Goal: Task Accomplishment & Management: Complete application form

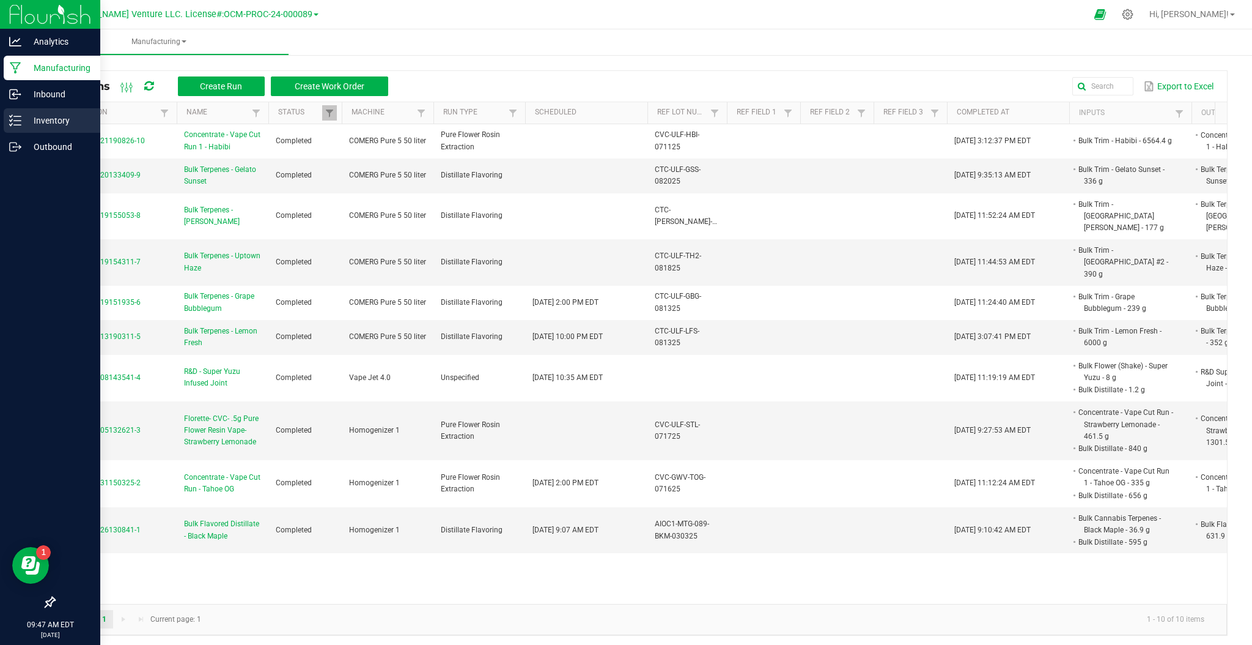
click at [39, 127] on p "Inventory" at bounding box center [57, 120] width 73 height 15
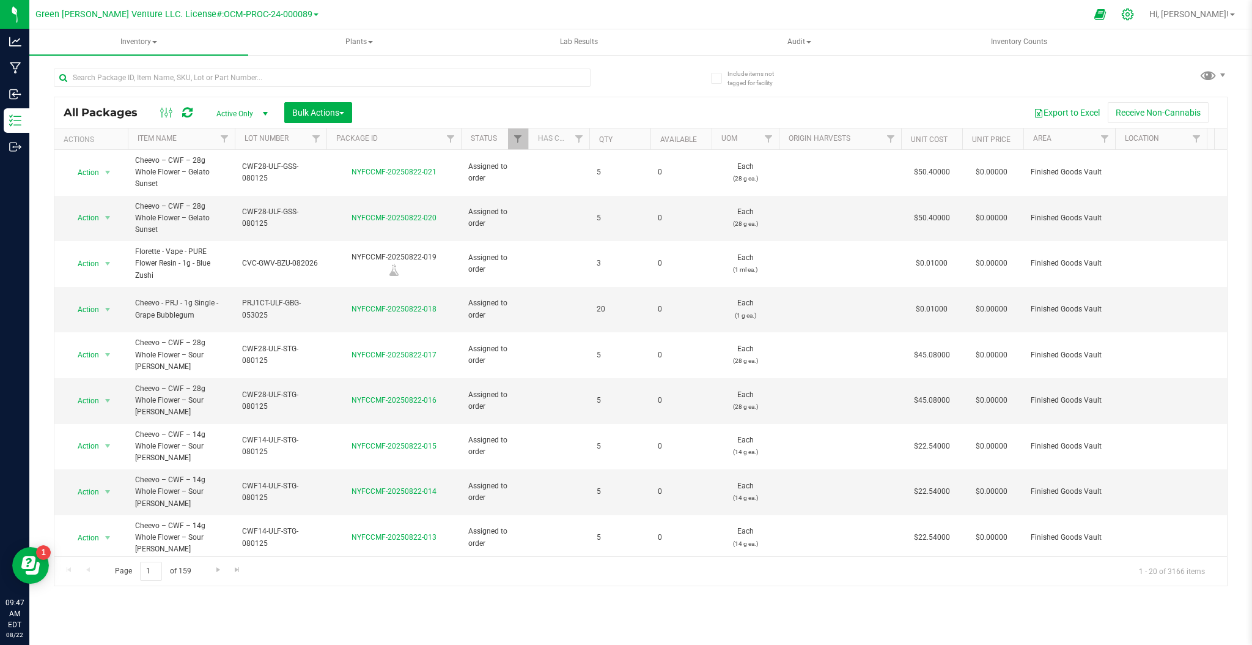
click at [1134, 18] on icon at bounding box center [1128, 14] width 13 height 13
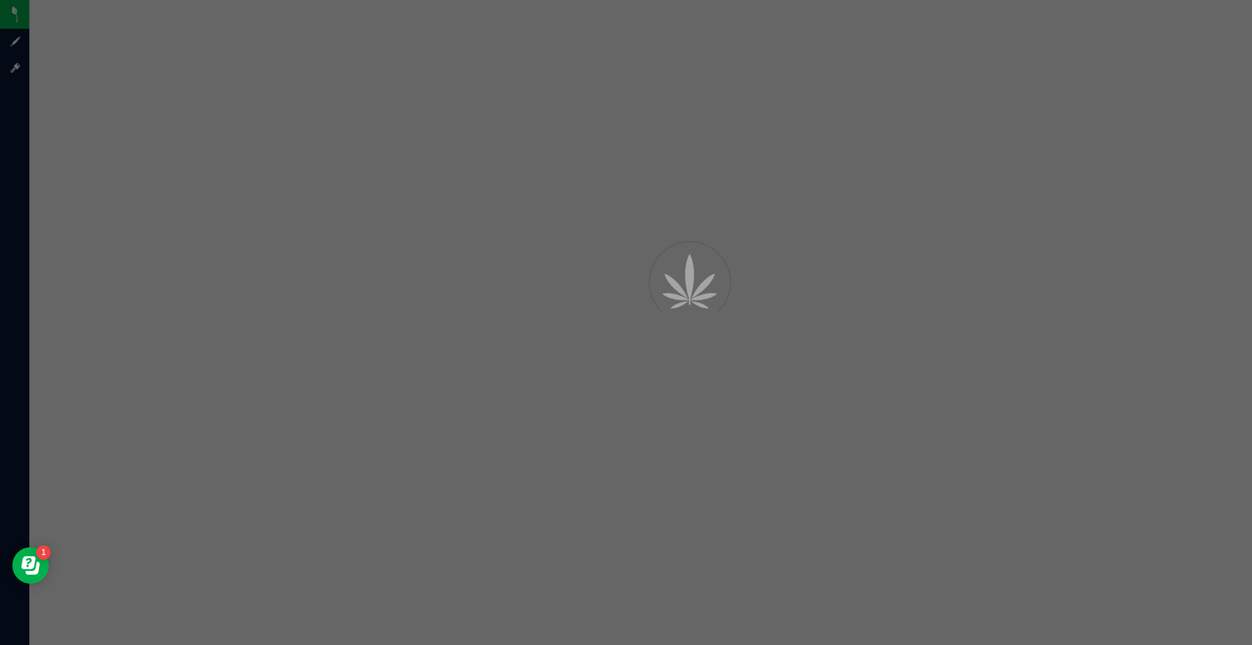
drag, startPoint x: 734, startPoint y: 63, endPoint x: 613, endPoint y: 53, distance: 120.9
click at [615, 53] on div at bounding box center [626, 322] width 1252 height 645
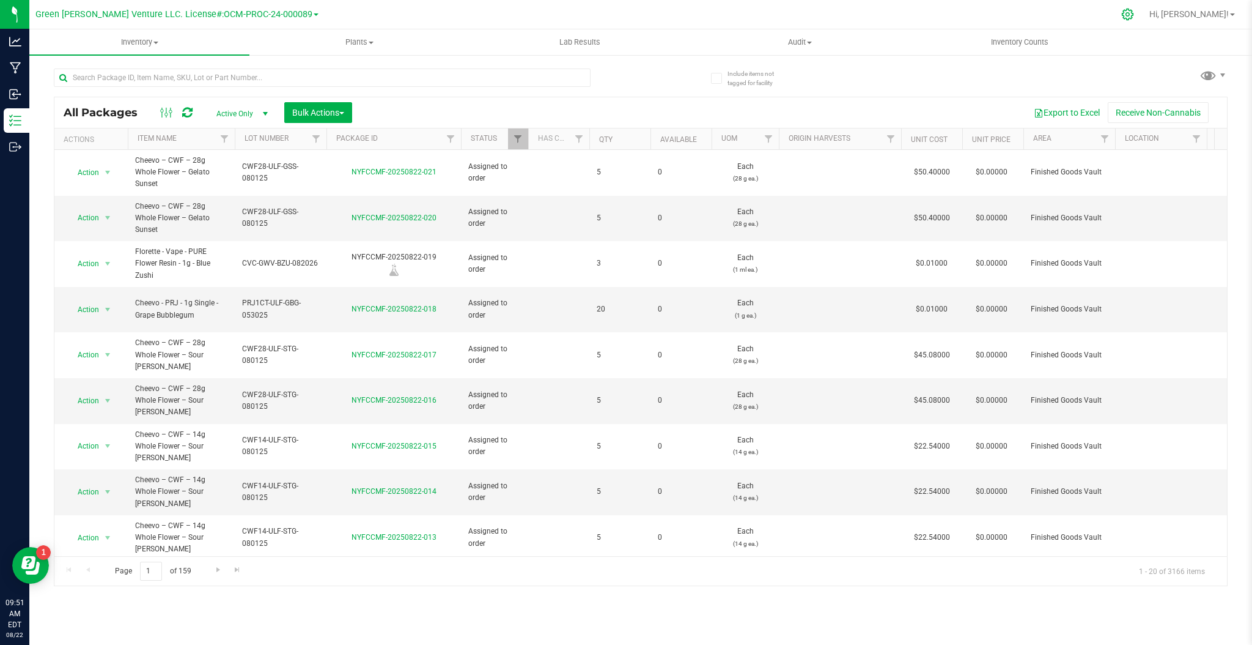
click at [1144, 23] on div at bounding box center [1128, 14] width 31 height 26
click at [1144, 20] on div at bounding box center [1128, 14] width 31 height 26
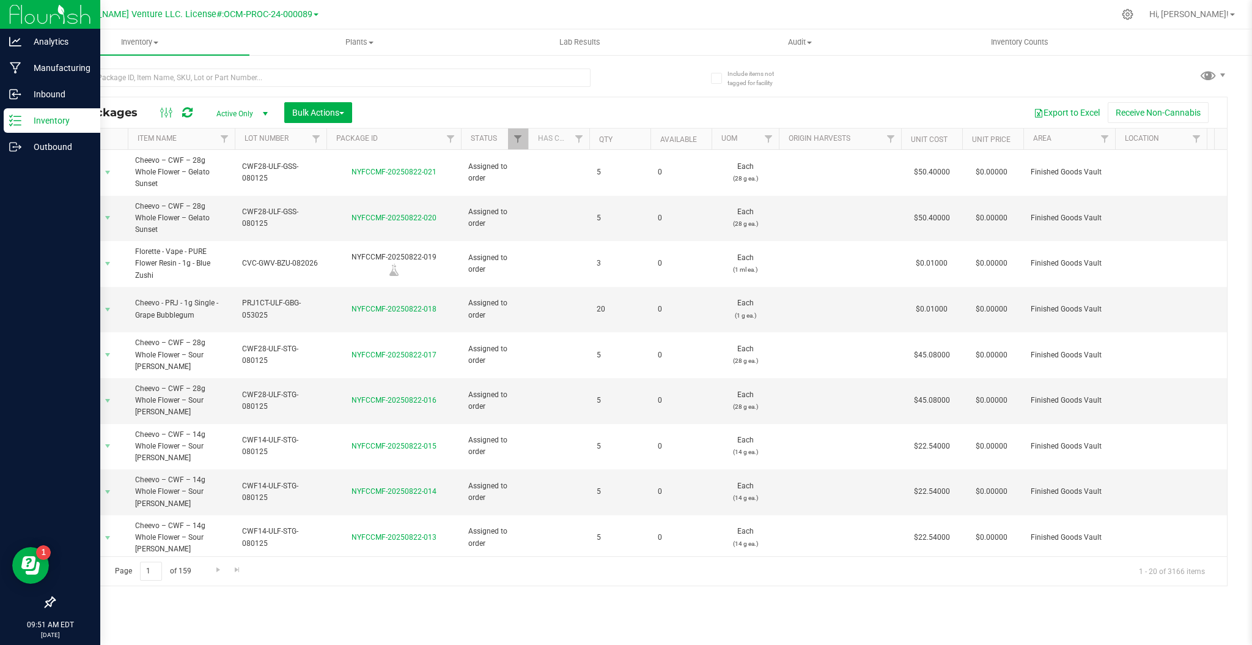
click at [57, 114] on p "Inventory" at bounding box center [57, 120] width 73 height 15
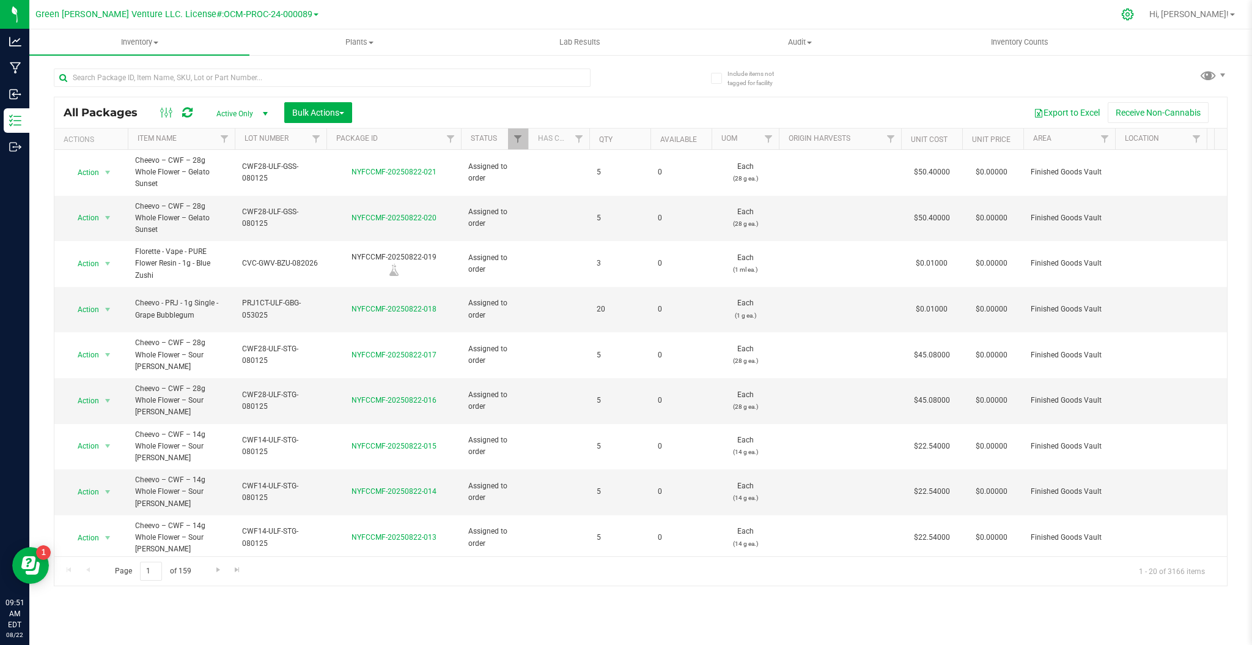
click at [1134, 16] on icon at bounding box center [1128, 14] width 13 height 13
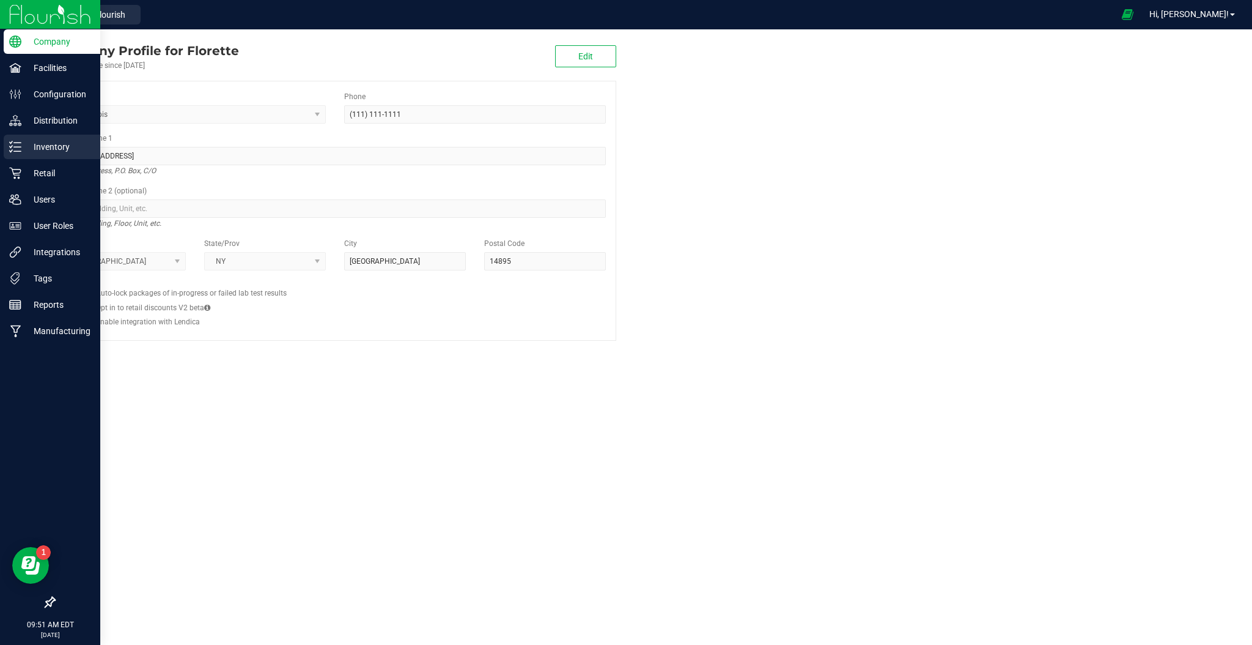
click at [49, 150] on p "Inventory" at bounding box center [57, 146] width 73 height 15
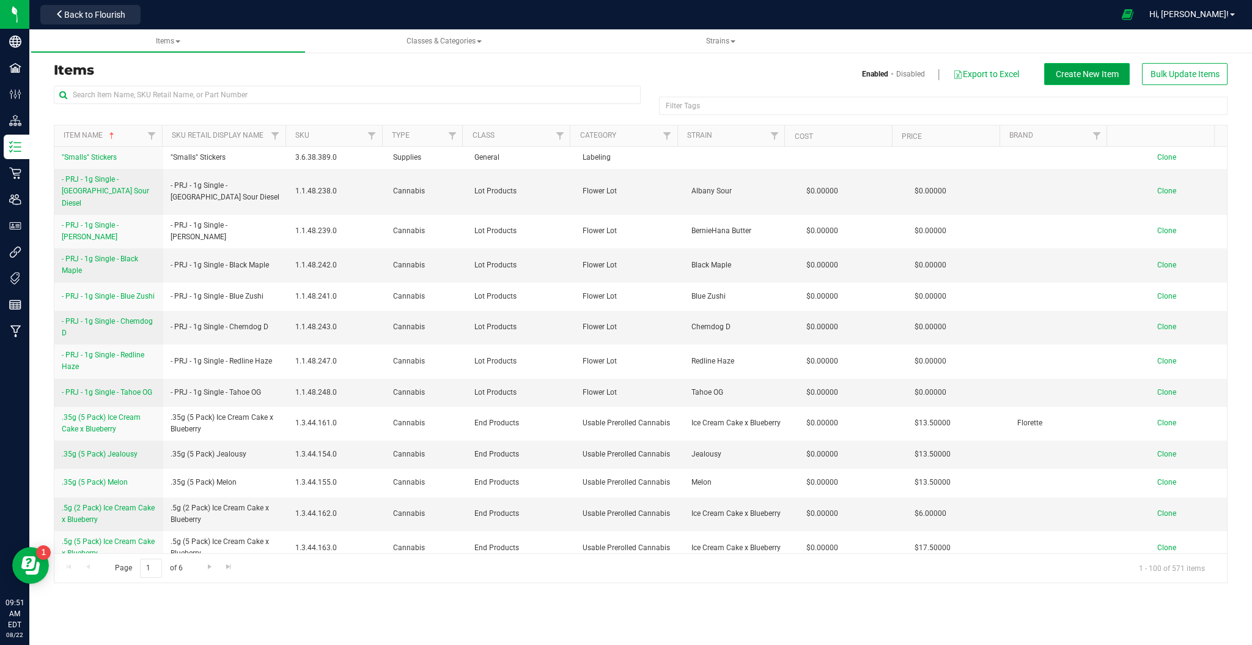
click at [1077, 75] on span "Create New Item" at bounding box center [1087, 74] width 63 height 10
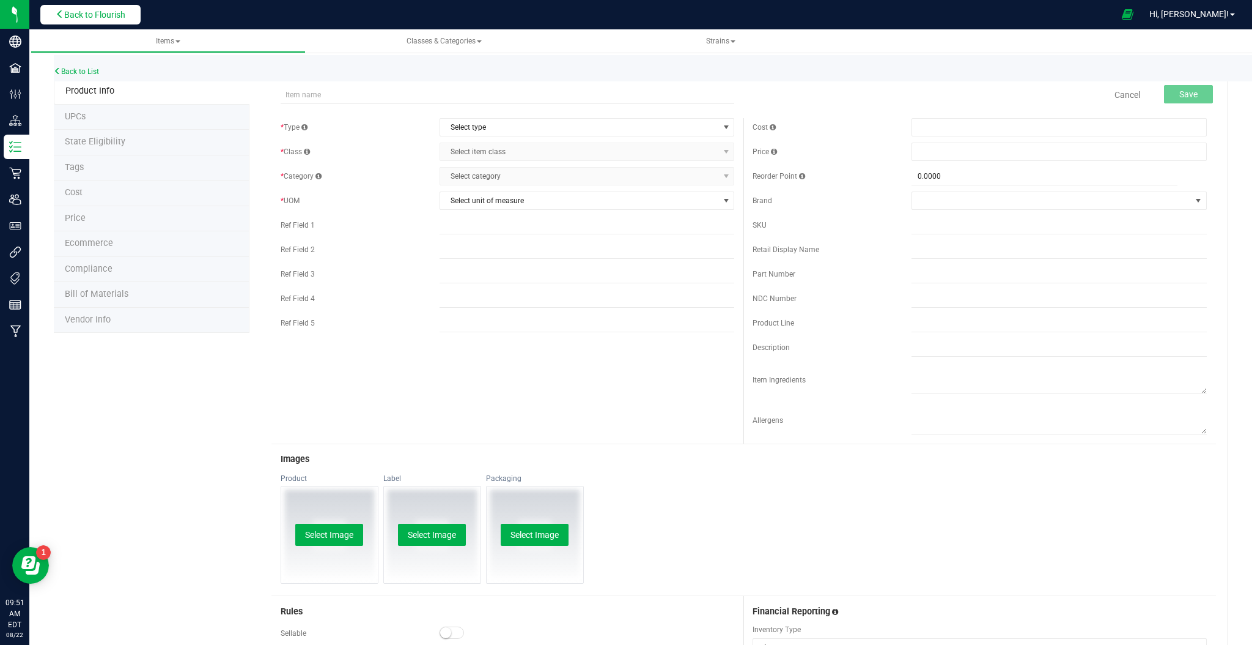
click at [123, 18] on span "Back to Flourish" at bounding box center [94, 15] width 61 height 10
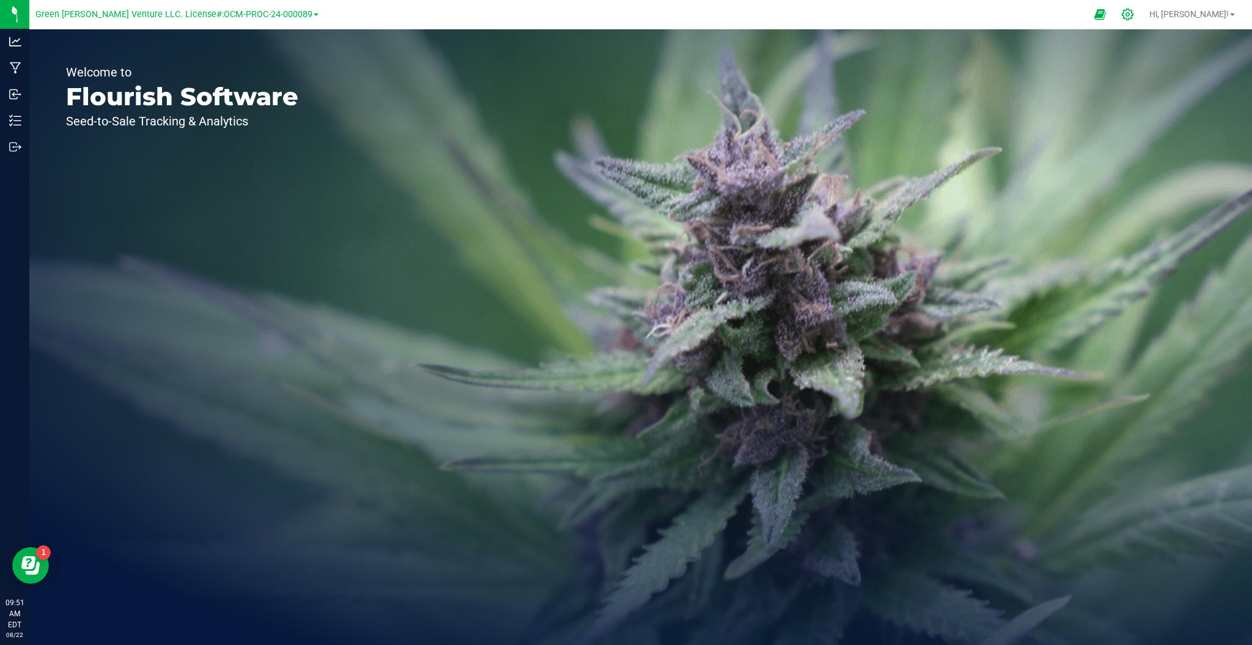
click at [1134, 16] on icon at bounding box center [1128, 14] width 13 height 13
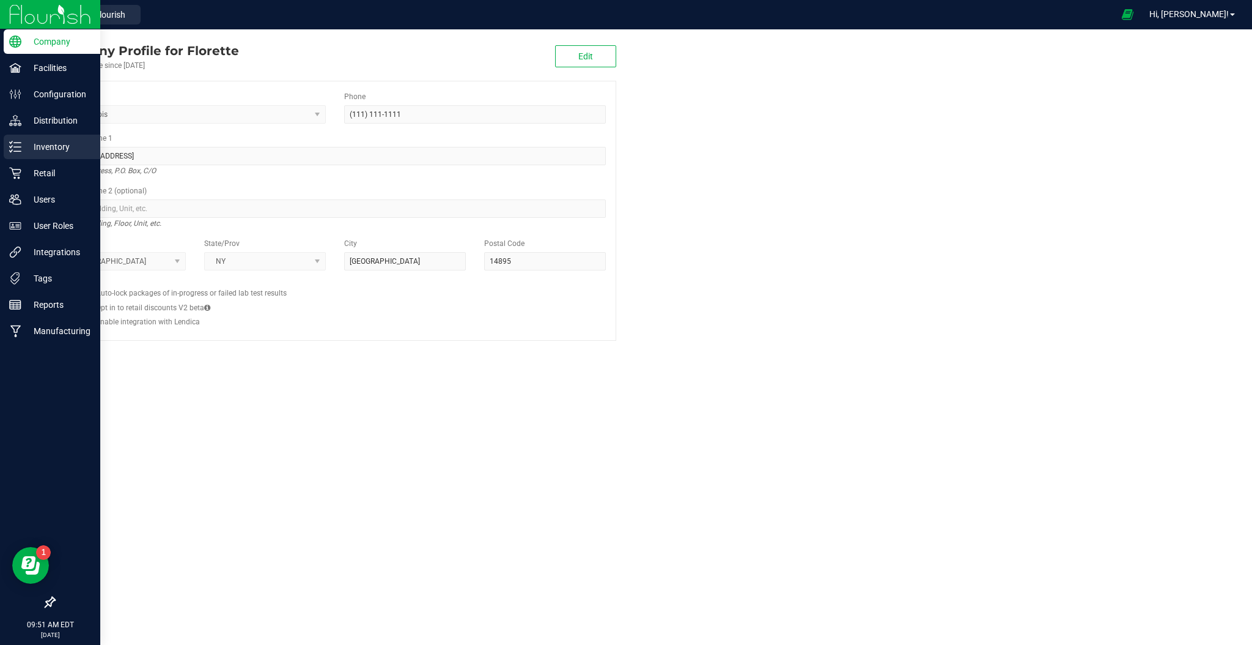
click at [59, 147] on p "Inventory" at bounding box center [57, 146] width 73 height 15
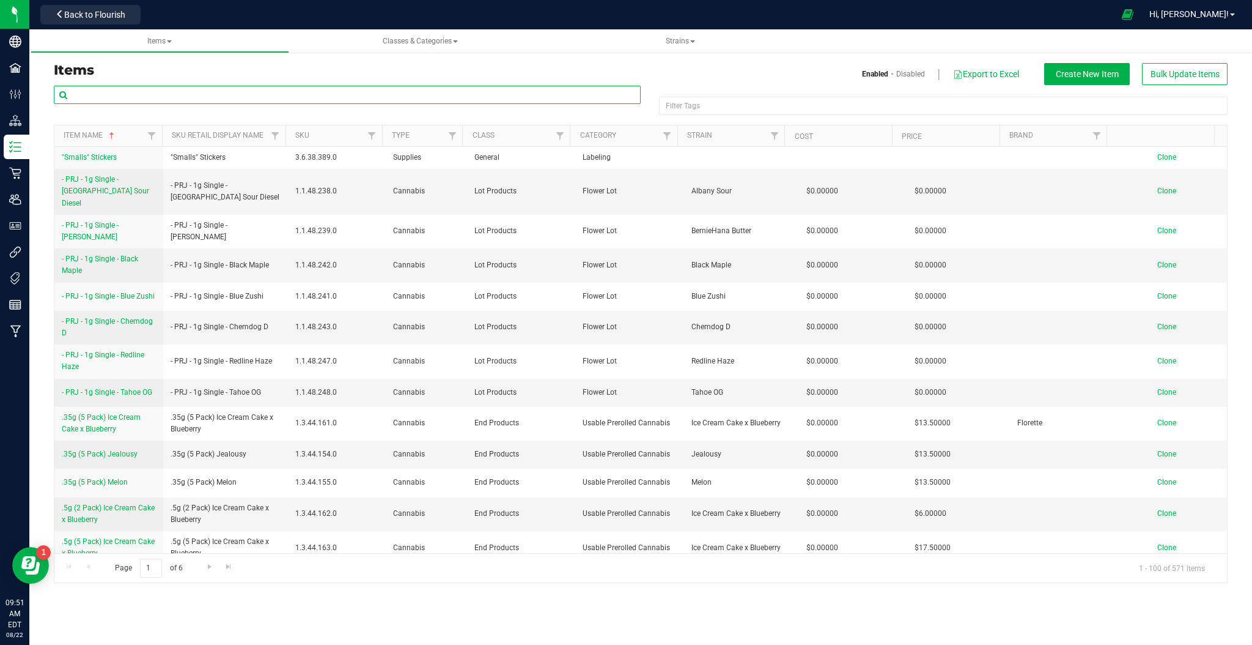
click at [153, 94] on input "text" at bounding box center [347, 95] width 587 height 18
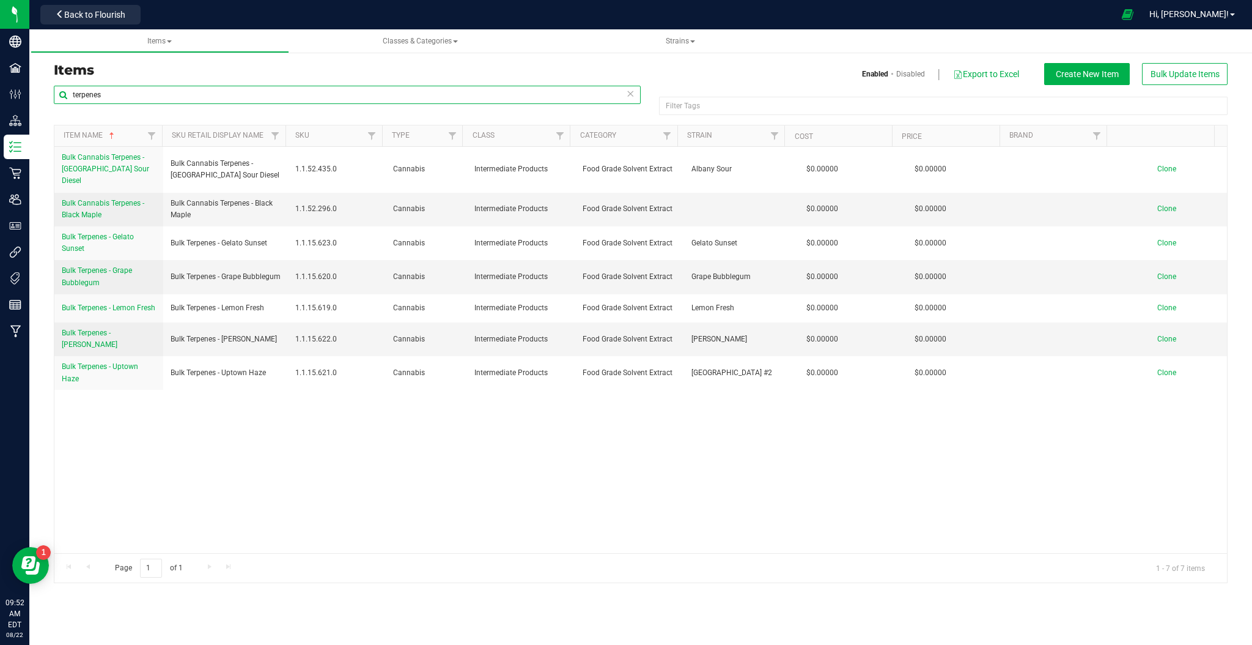
type input "terpenes"
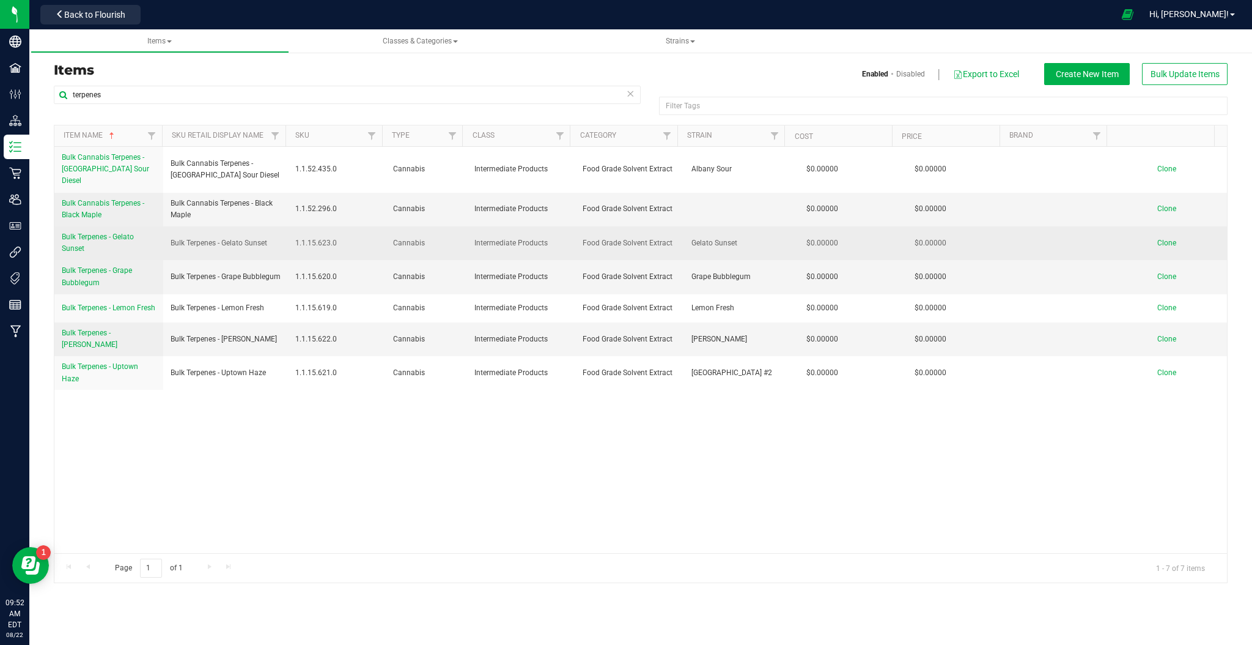
click at [1158, 238] on span "Clone" at bounding box center [1167, 242] width 19 height 9
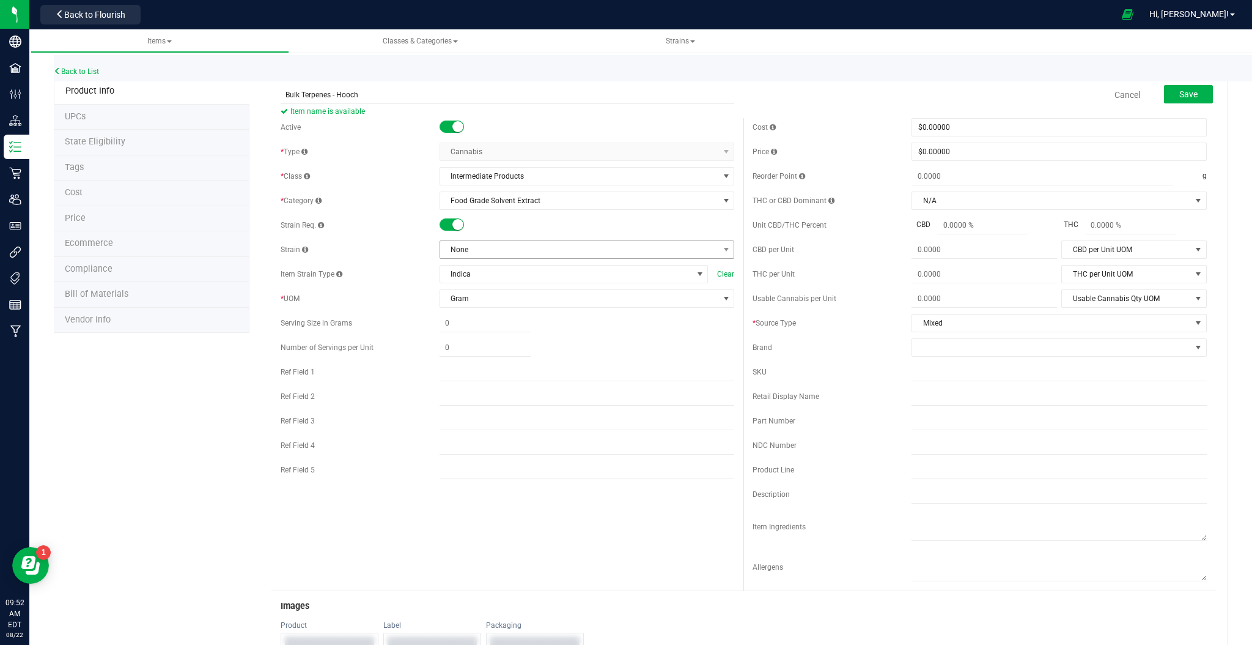
type input "Bulk Terpenes - Hooch"
click at [517, 251] on span "None" at bounding box center [579, 249] width 279 height 17
type input "hooch"
click at [497, 299] on li "Hooch" at bounding box center [582, 300] width 290 height 17
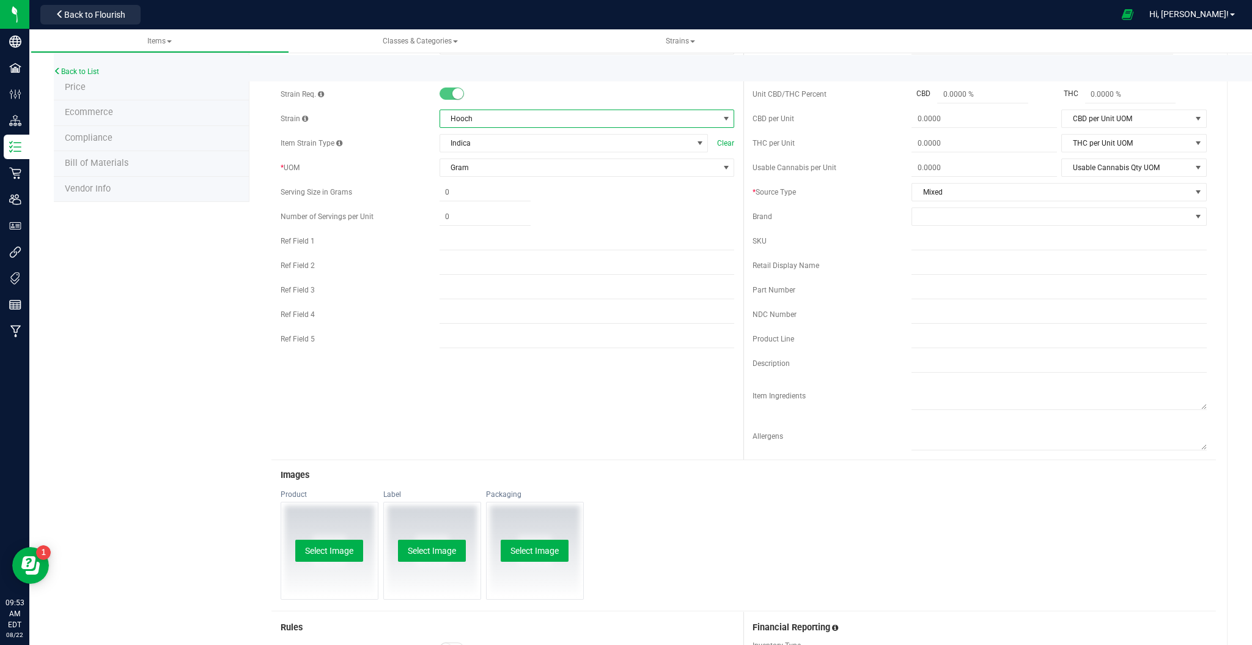
scroll to position [0, 0]
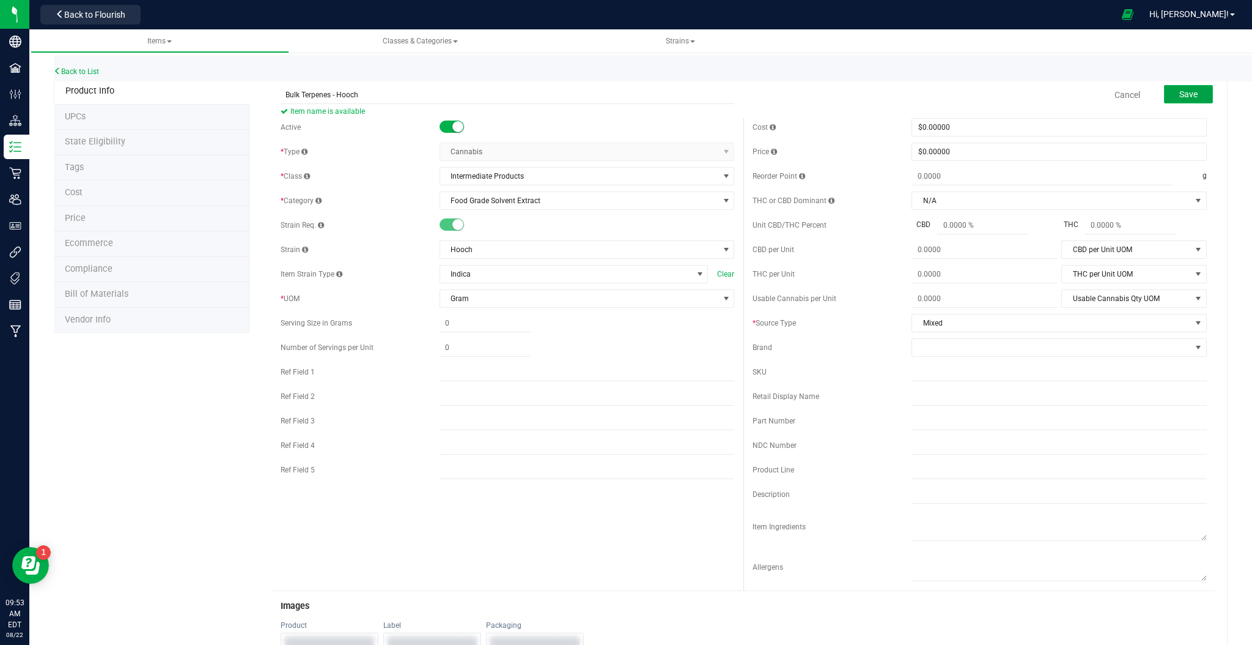
click at [1180, 92] on span "Save" at bounding box center [1189, 94] width 18 height 10
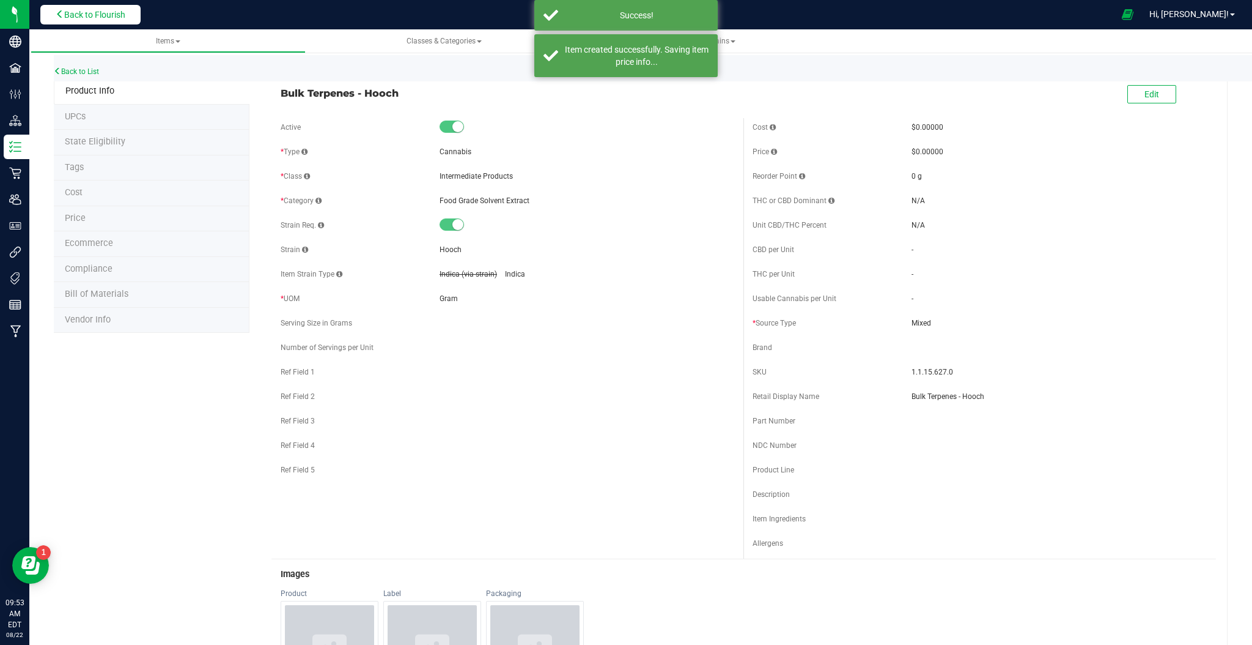
click at [124, 7] on button "Back to Flourish" at bounding box center [90, 15] width 100 height 20
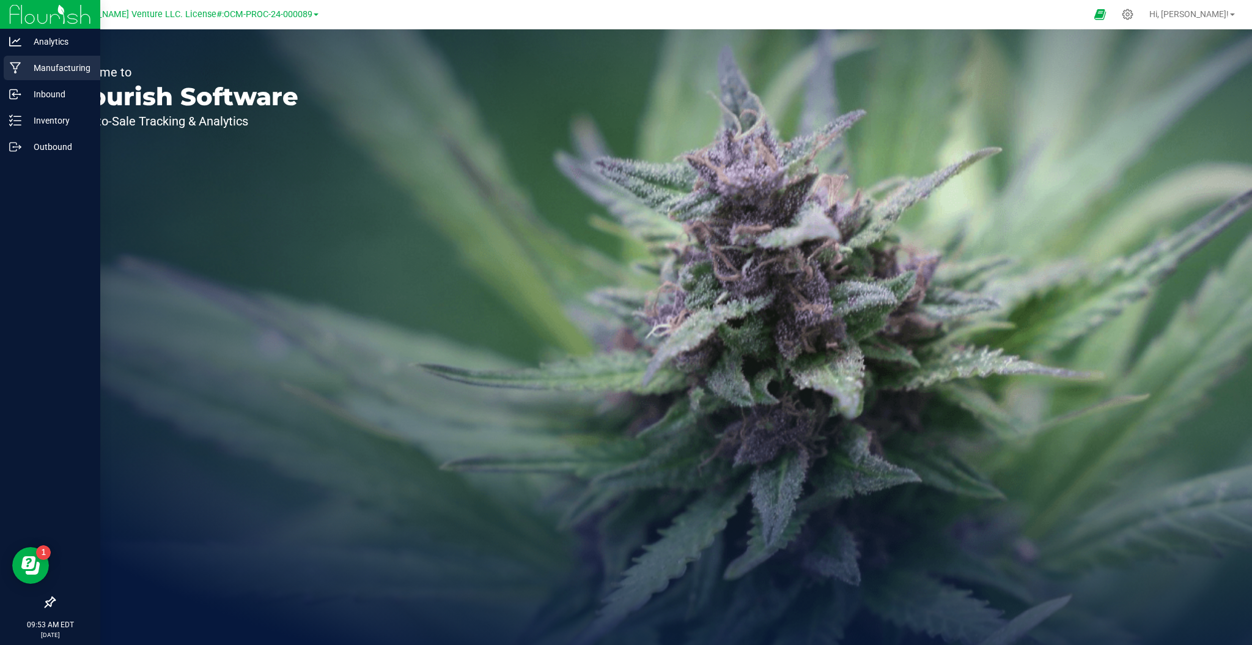
click at [62, 61] on p "Manufacturing" at bounding box center [57, 68] width 73 height 15
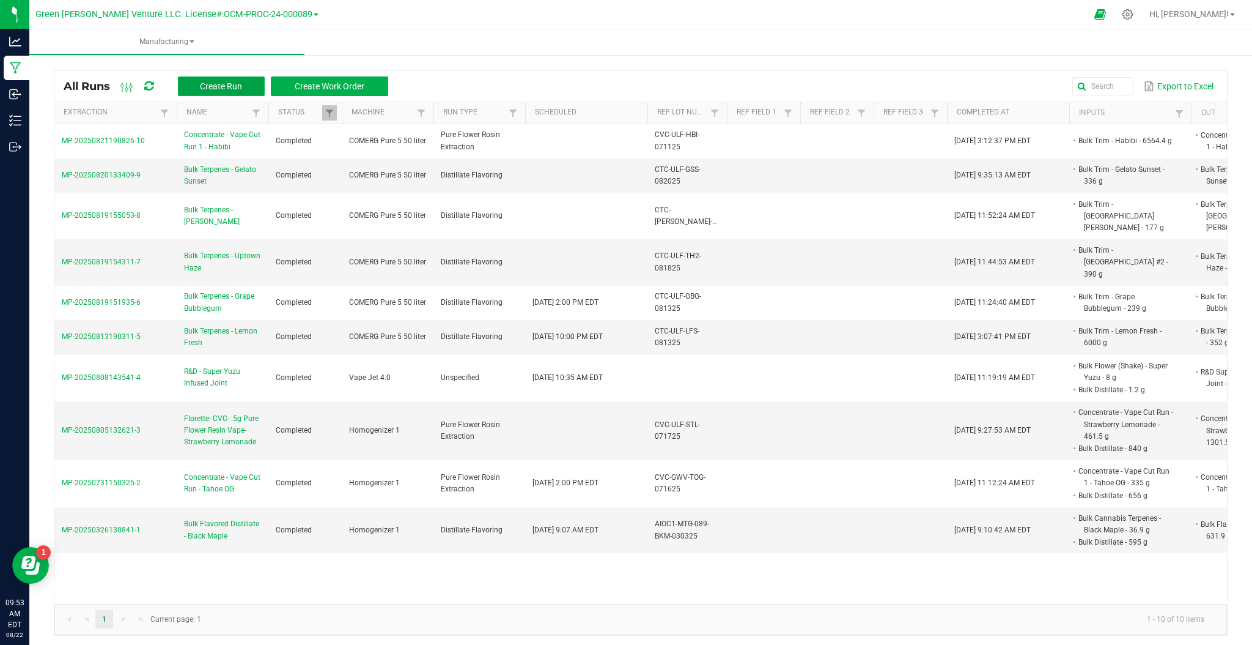
click at [242, 83] on span "Create Run" at bounding box center [221, 86] width 42 height 10
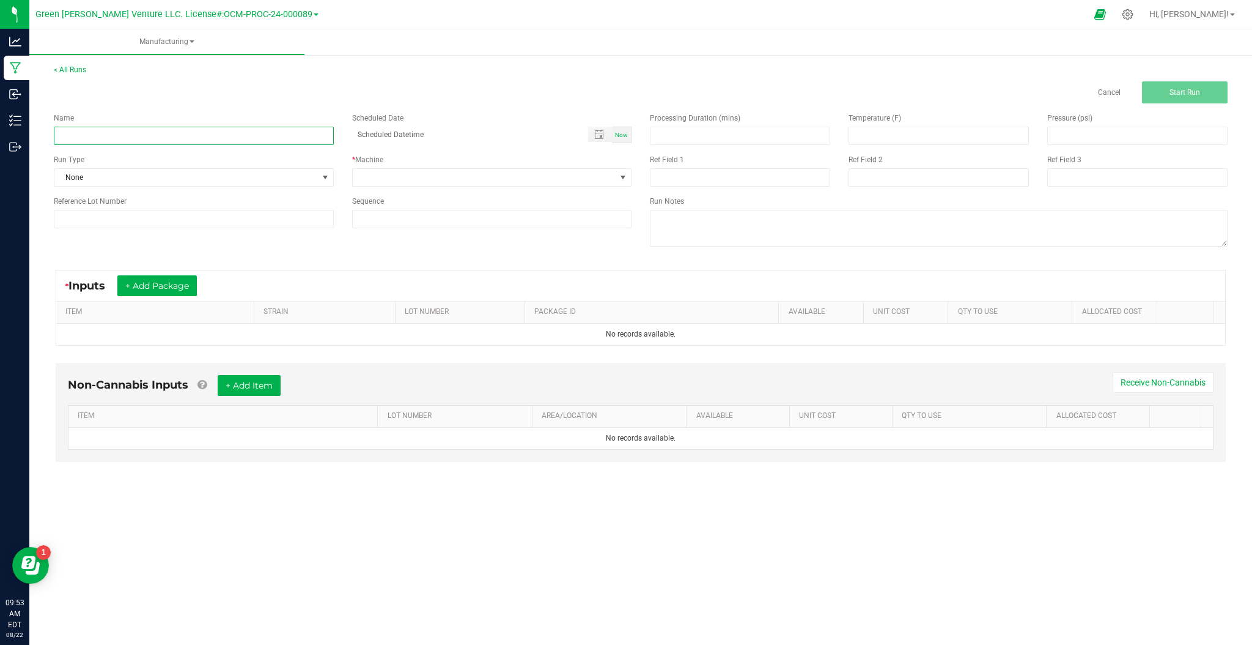
click at [128, 138] on input at bounding box center [194, 136] width 280 height 18
type input "Bulk Terpenes - Hooch"
click at [270, 182] on span "None" at bounding box center [186, 177] width 264 height 17
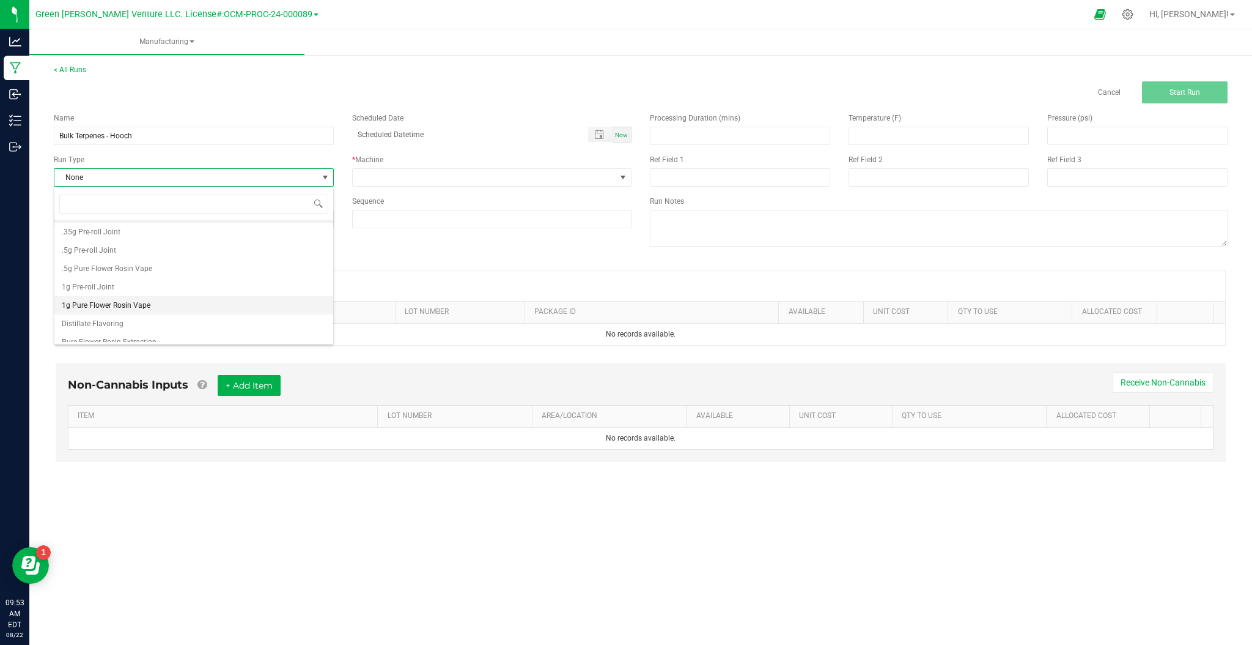
scroll to position [24, 0]
click at [137, 311] on li "Distillate Flavoring" at bounding box center [193, 315] width 279 height 18
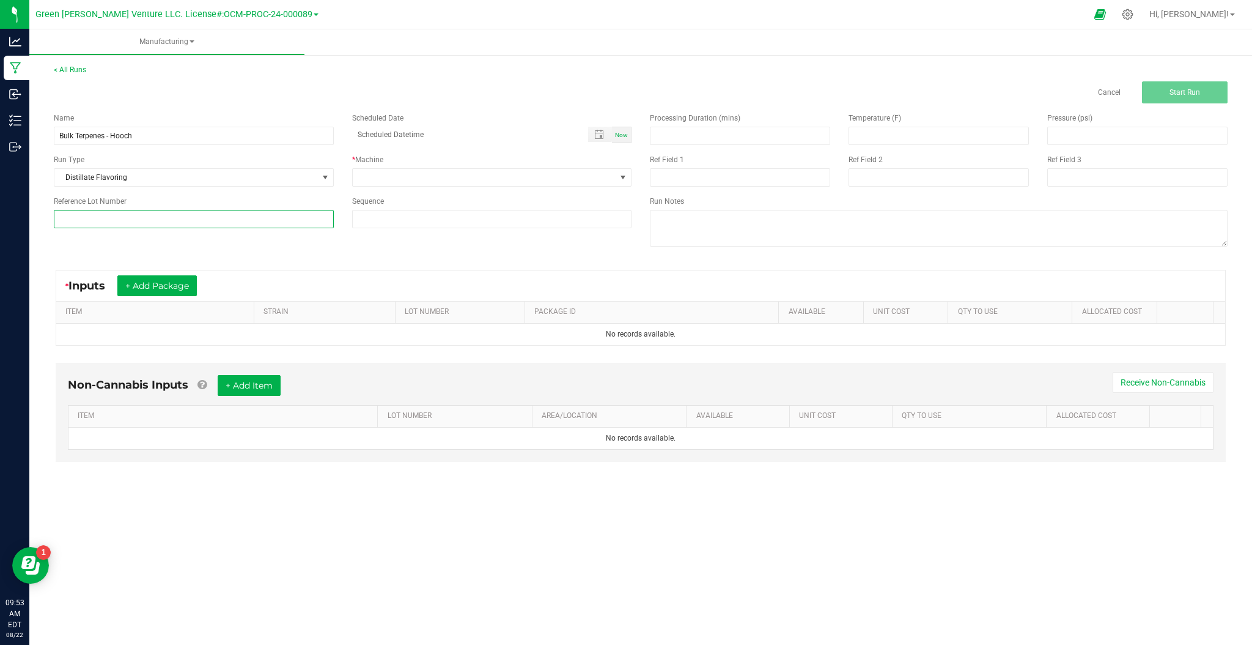
click at [161, 220] on input at bounding box center [194, 219] width 280 height 18
type input "CTC-ULF-HOC-082125"
click at [422, 171] on span at bounding box center [485, 177] width 264 height 17
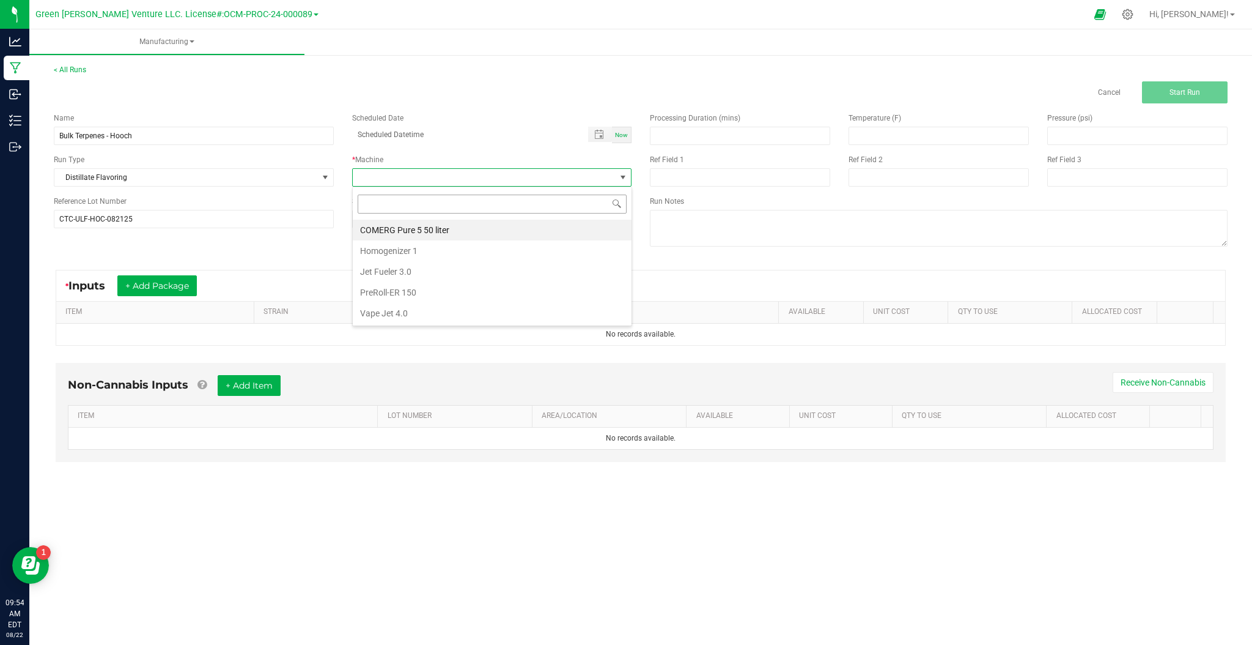
scroll to position [18, 279]
click at [413, 233] on li "COMERG Pure 5 50 liter" at bounding box center [492, 230] width 279 height 21
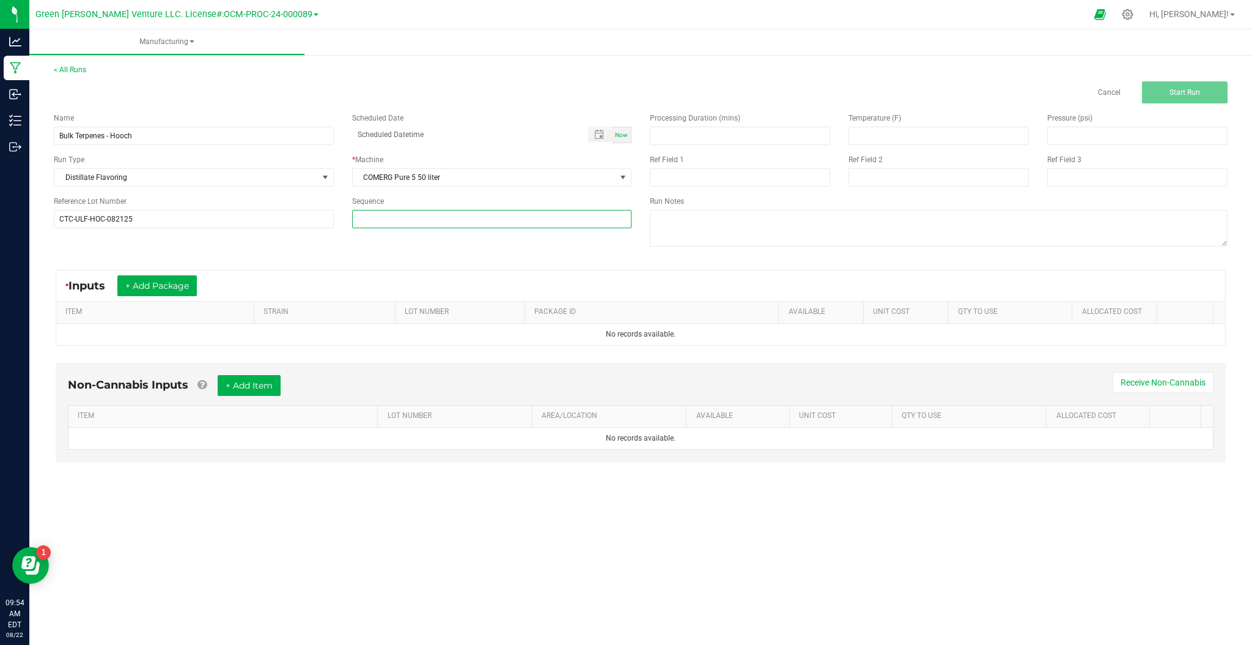
click at [419, 223] on input at bounding box center [492, 218] width 279 height 17
click at [621, 135] on span "Now" at bounding box center [621, 134] width 13 height 7
type input "08/22/2025 9:54 AM"
click at [676, 131] on input at bounding box center [740, 135] width 179 height 17
type input "25.00"
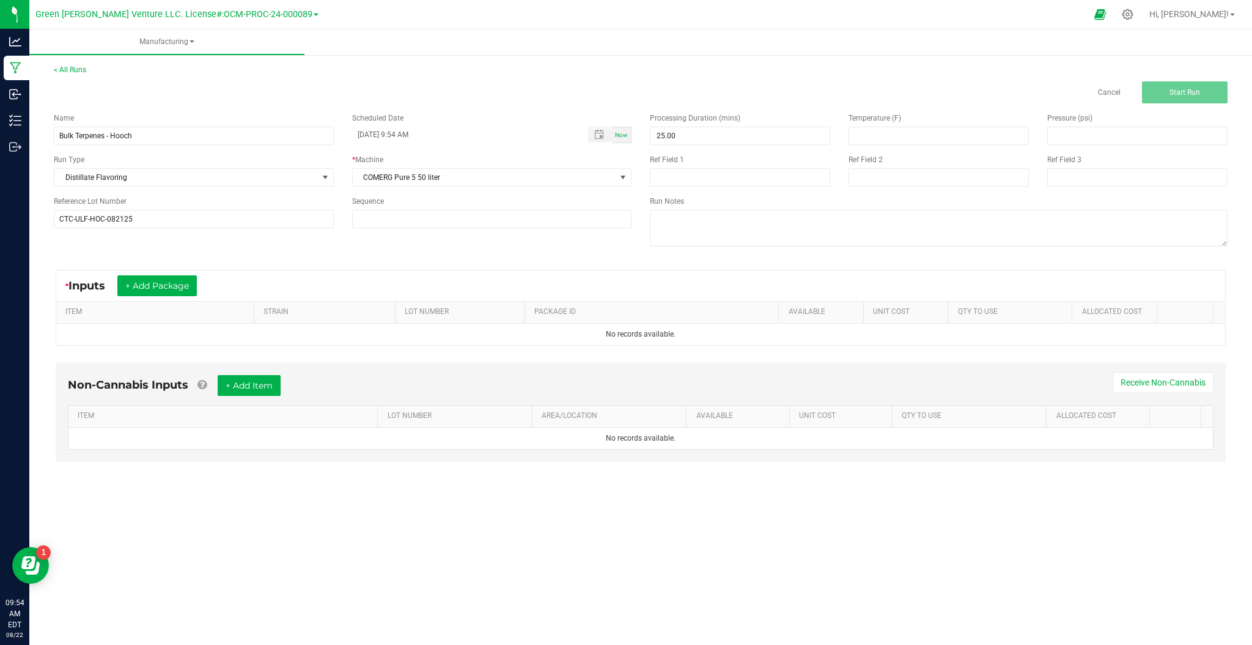
click at [904, 124] on div "Temperature (F)" at bounding box center [939, 129] width 199 height 32
click at [891, 131] on input at bounding box center [938, 135] width 179 height 17
type input "95.00"
click at [1073, 136] on input at bounding box center [1137, 135] width 179 height 17
click at [601, 133] on span "Toggle popup" at bounding box center [599, 135] width 10 height 10
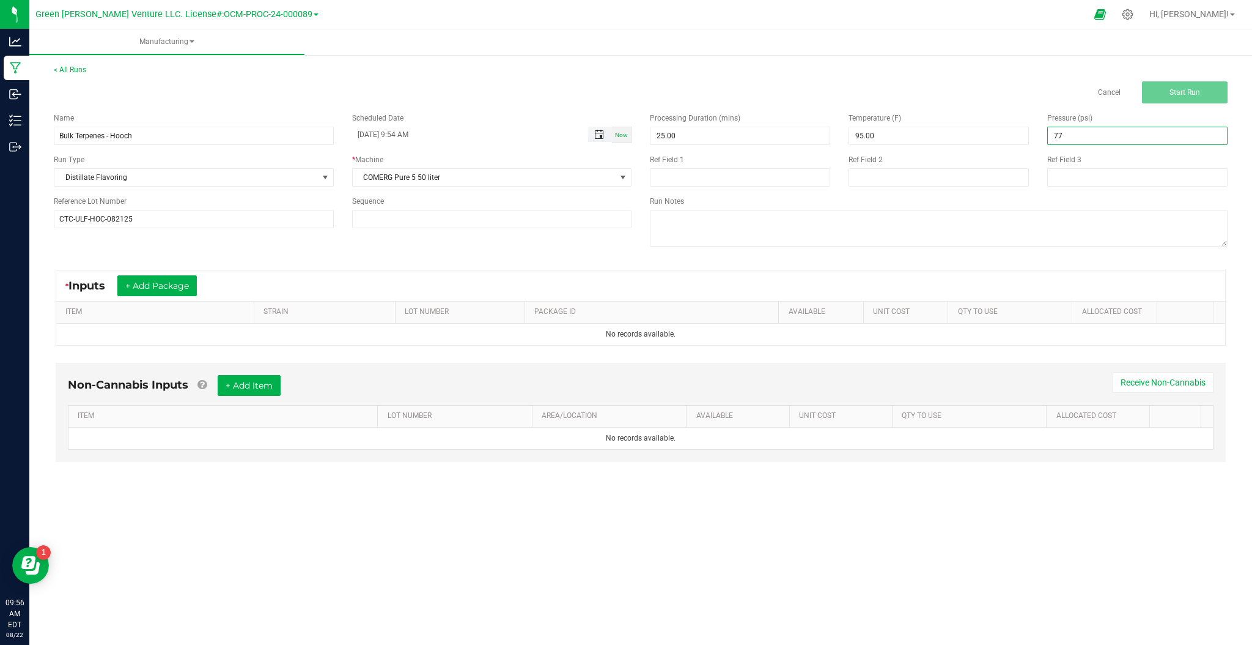
type input "77.00"
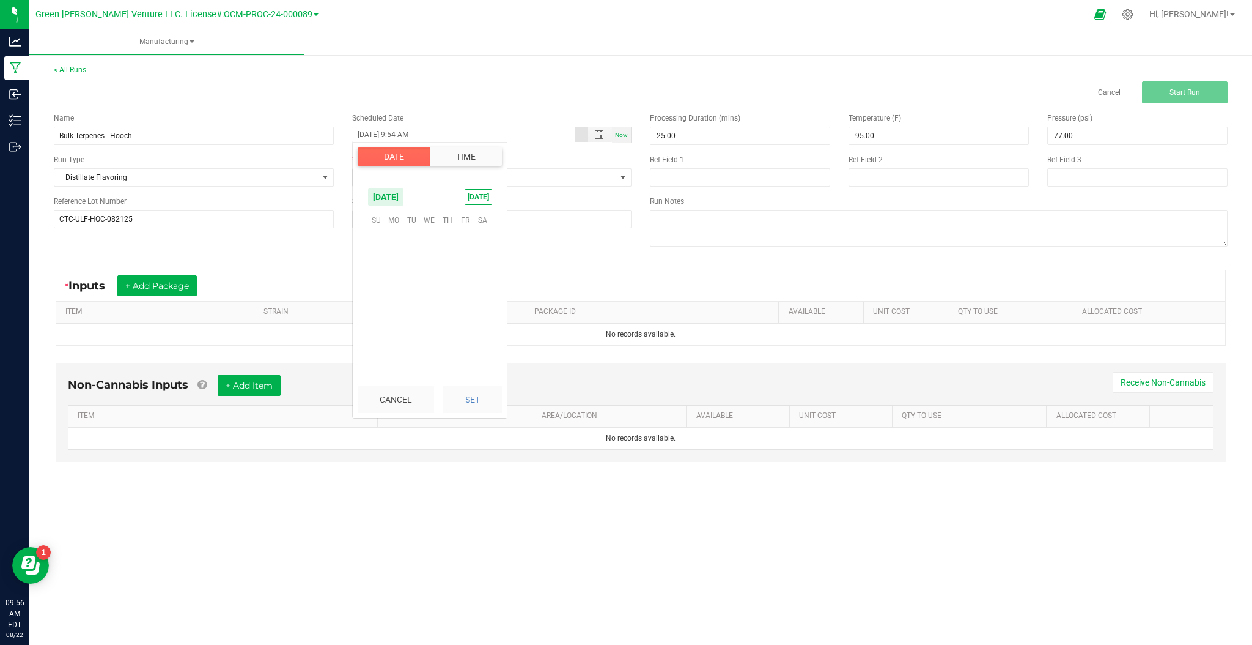
scroll to position [896, 0]
click at [599, 138] on span "Toggle popup" at bounding box center [599, 135] width 10 height 10
click at [620, 135] on span "Now" at bounding box center [621, 134] width 13 height 7
type input "08/22/2025 9:56 AM"
click at [174, 283] on button "+ Add Package" at bounding box center [156, 285] width 79 height 21
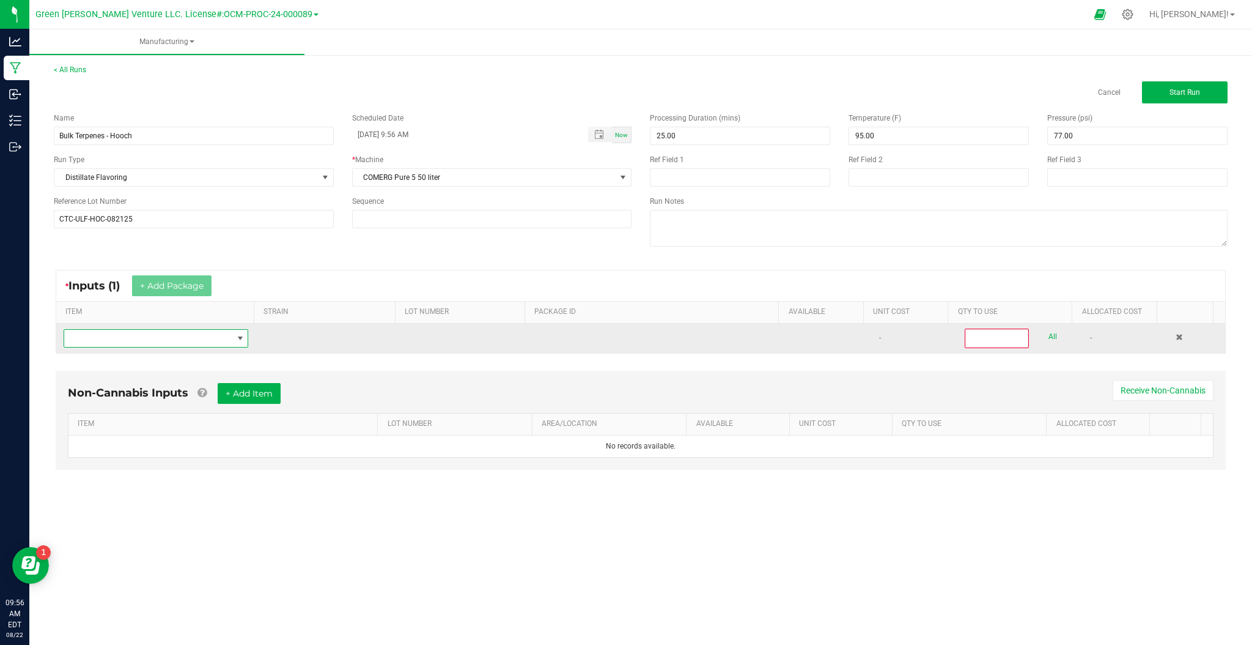
click at [218, 336] on span "NO DATA FOUND" at bounding box center [148, 338] width 168 height 17
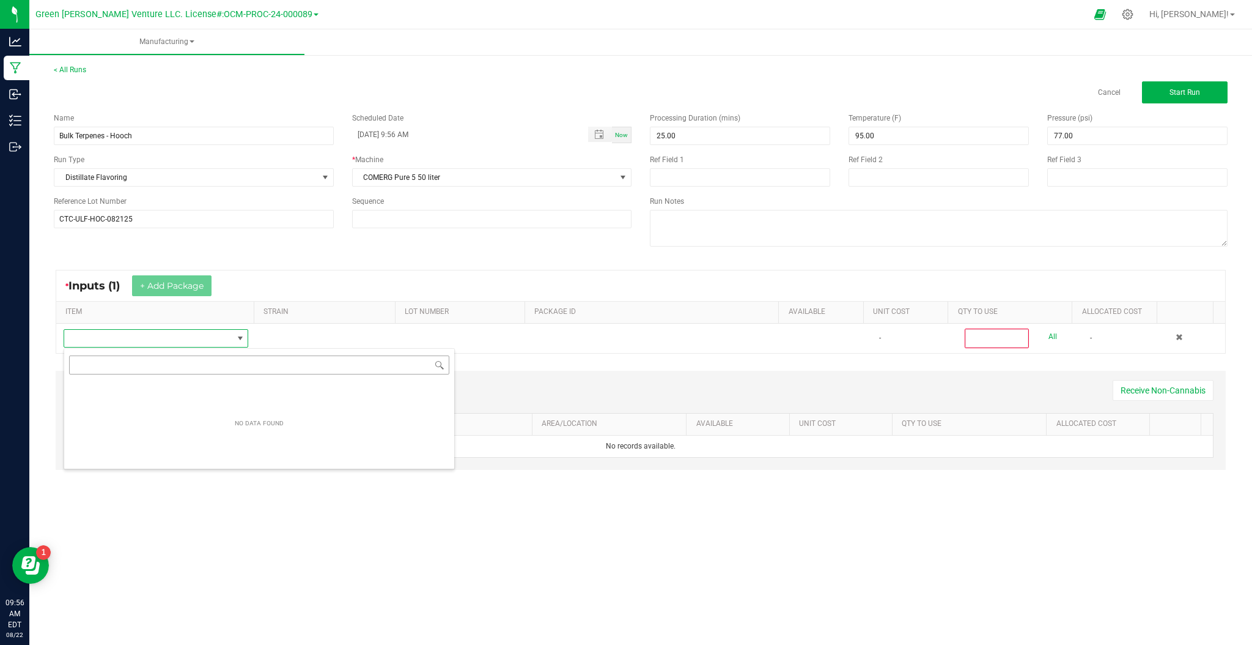
scroll to position [18, 183]
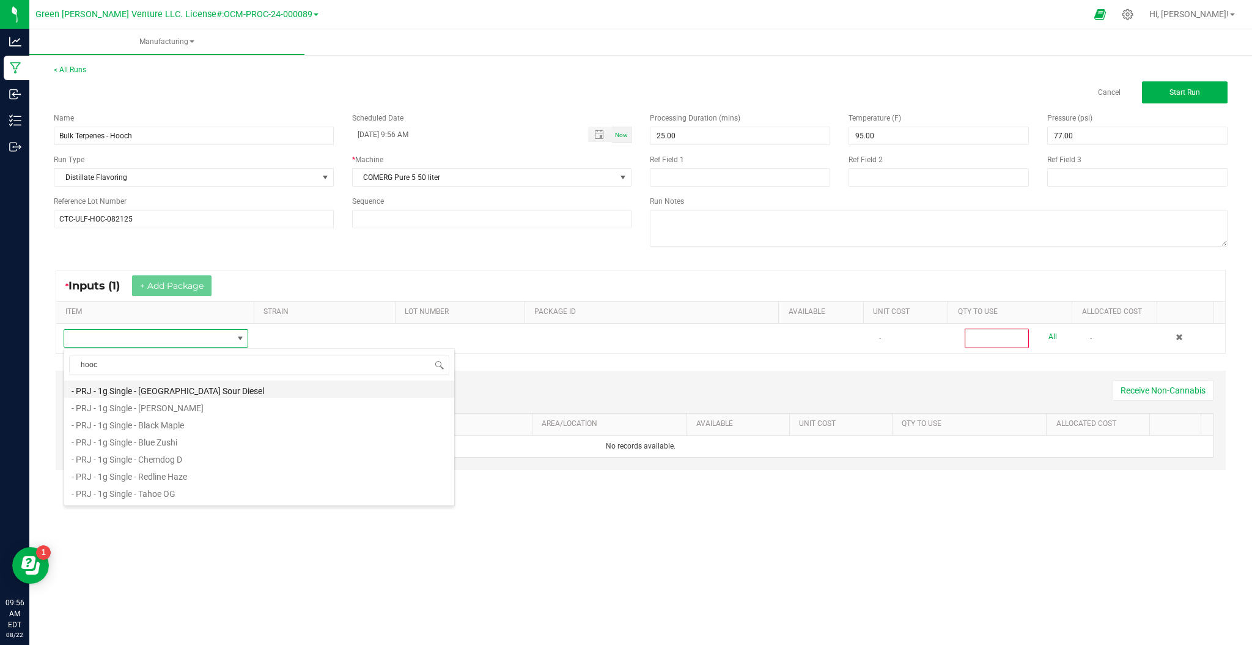
type input "hooch"
click at [132, 408] on li "Bulk Trim - Hooch" at bounding box center [259, 405] width 390 height 17
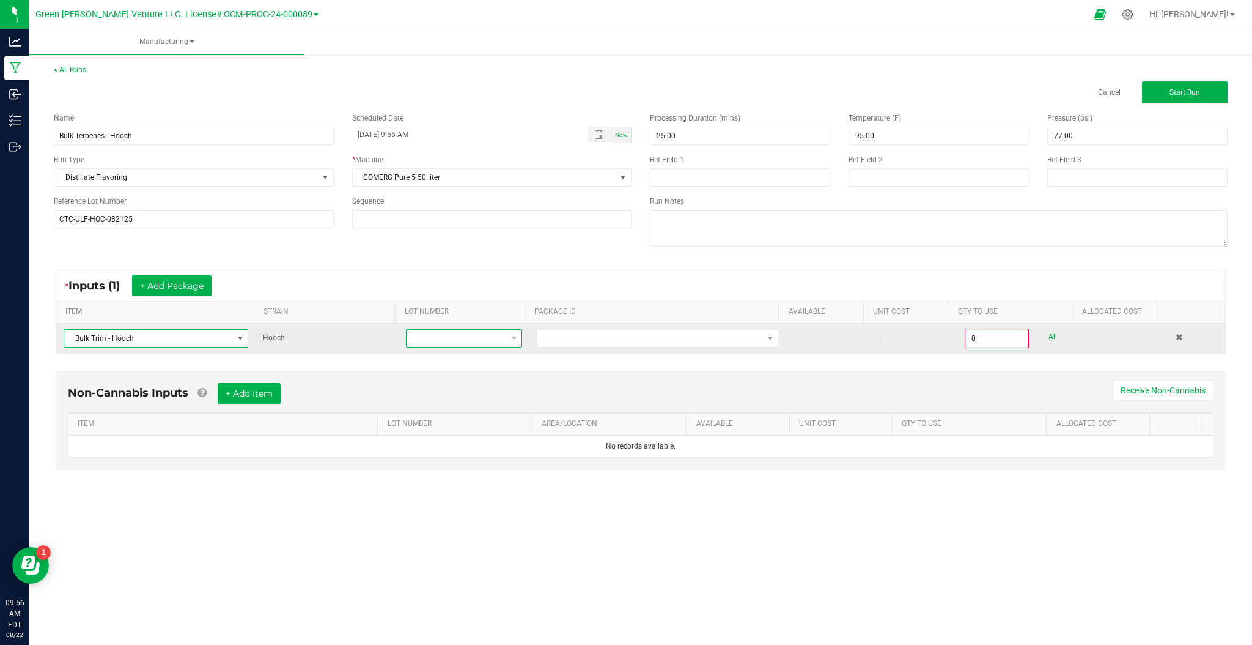
click at [457, 338] on span at bounding box center [457, 338] width 100 height 17
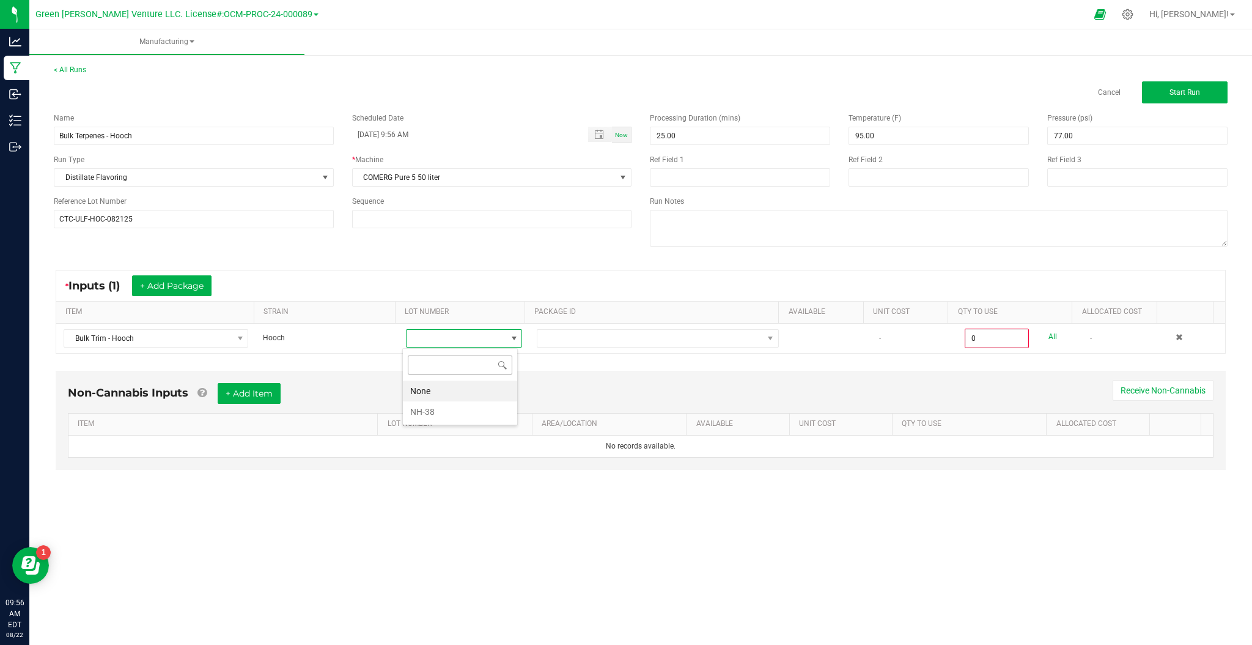
scroll to position [18, 115]
click at [434, 408] on li "NH-38" at bounding box center [460, 411] width 114 height 21
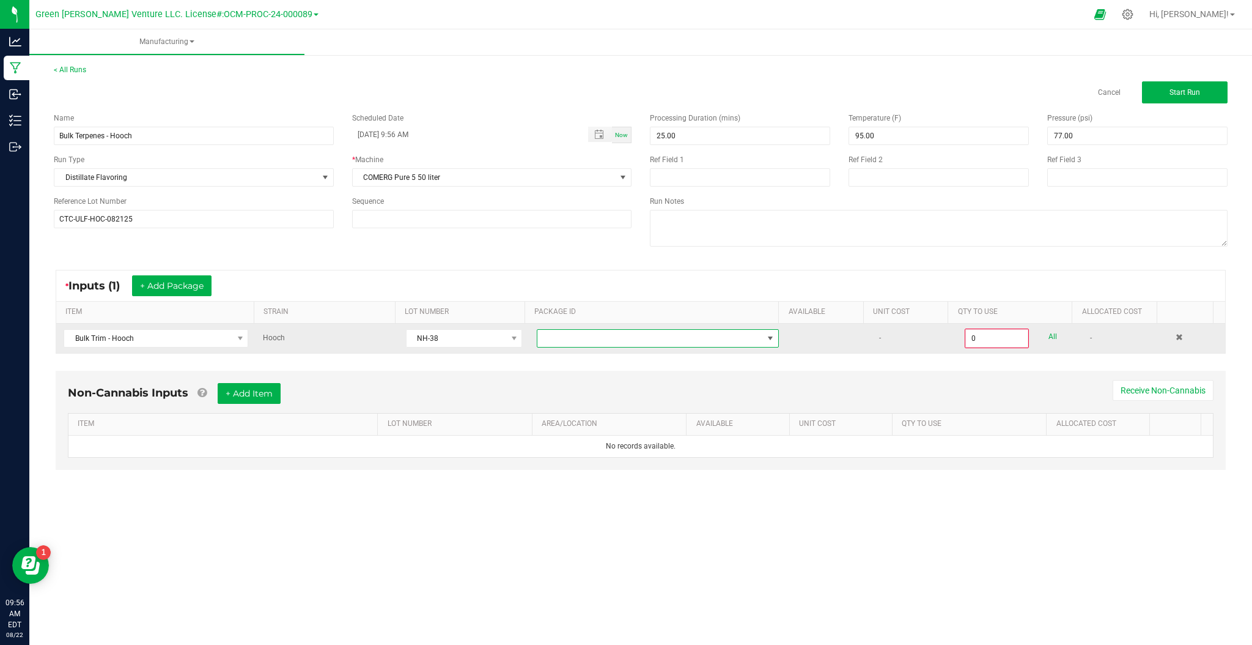
click at [559, 339] on span "NO DATA FOUND" at bounding box center [651, 338] width 226 height 17
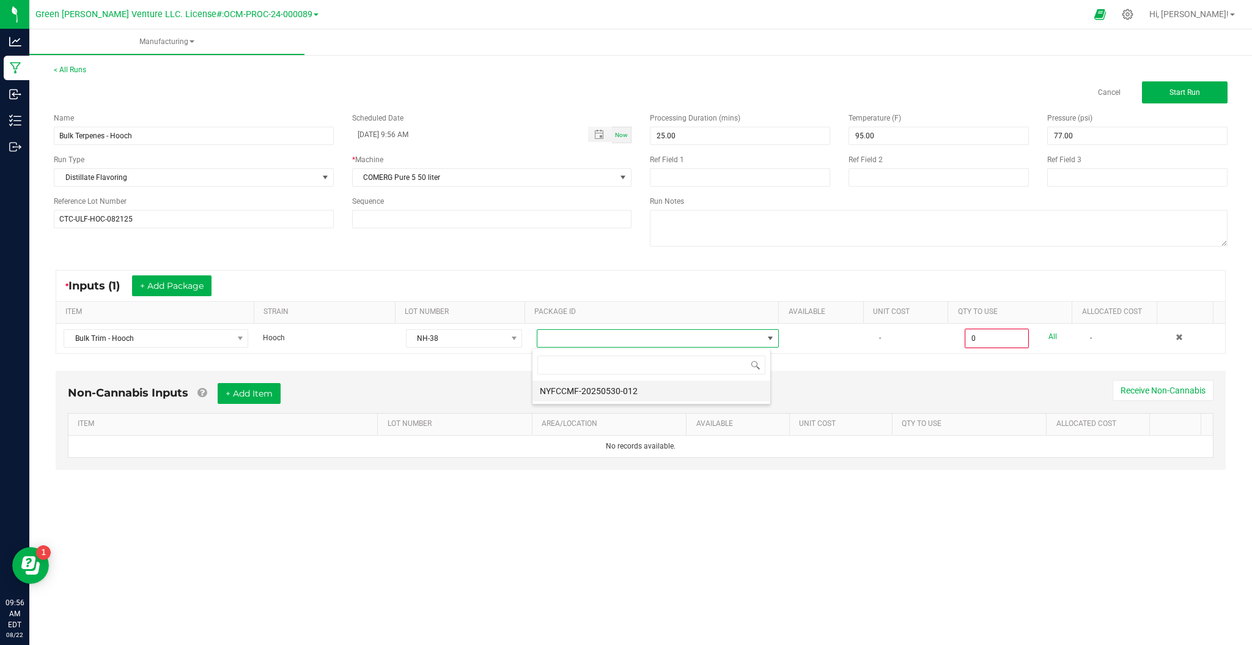
scroll to position [18, 239]
click at [560, 391] on li "NYFCCMF-20250530-012" at bounding box center [652, 390] width 238 height 21
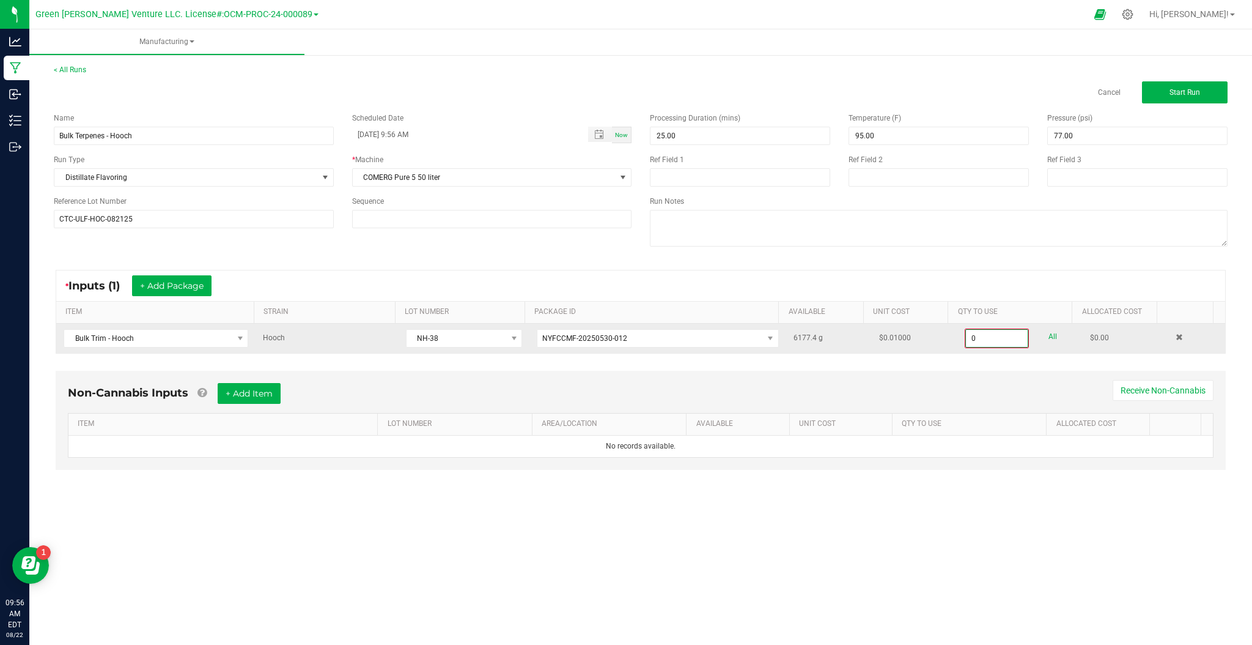
click at [987, 342] on input "0" at bounding box center [997, 338] width 62 height 17
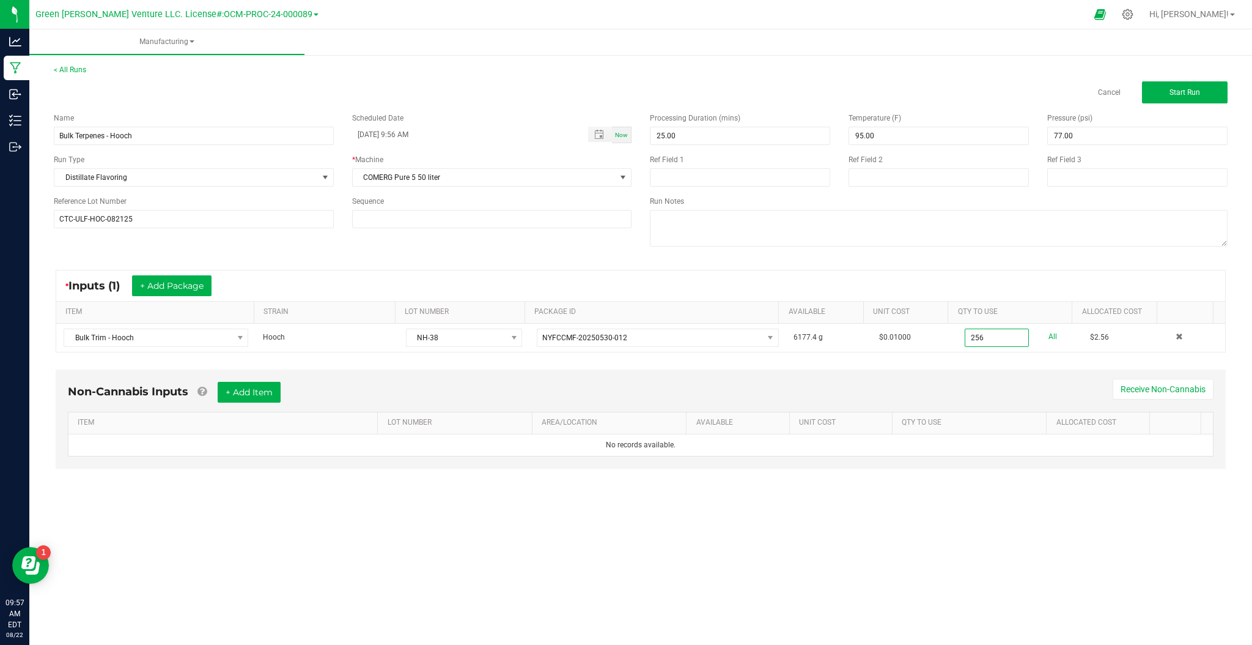
type input "256.0000 g"
click at [917, 370] on div "Non-Cannabis Inputs + Add Item Receive Non-Cannabis ITEM LOT NUMBER AREA/LOCATI…" at bounding box center [641, 418] width 1170 height 99
click at [465, 228] on span at bounding box center [492, 219] width 280 height 18
click at [466, 223] on input at bounding box center [492, 218] width 279 height 17
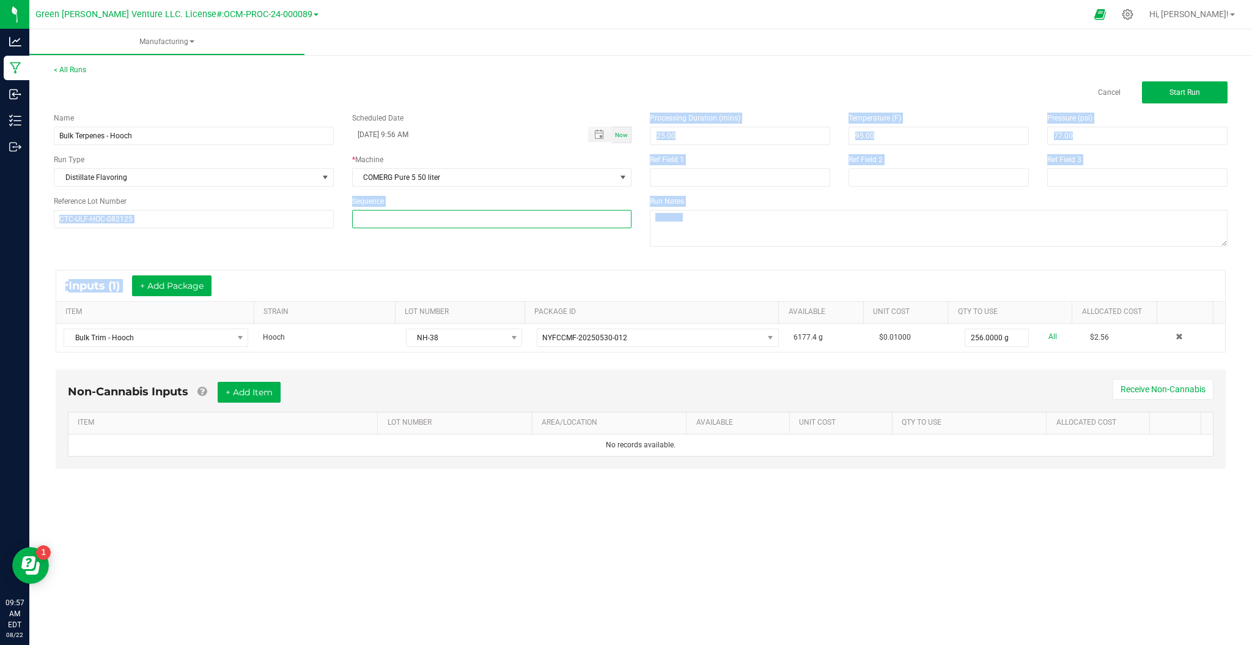
click at [291, 257] on manufacturing-process-run "< All Runs Cancel Start Run Name Bulk Terpenes - Hooch Scheduled Date 08/22/202…" at bounding box center [641, 277] width 1174 height 427
click at [305, 241] on div "Name Bulk Terpenes - Hooch Scheduled Date 08/22/2025 9:56 AM Now Run Type Disti…" at bounding box center [641, 180] width 1192 height 155
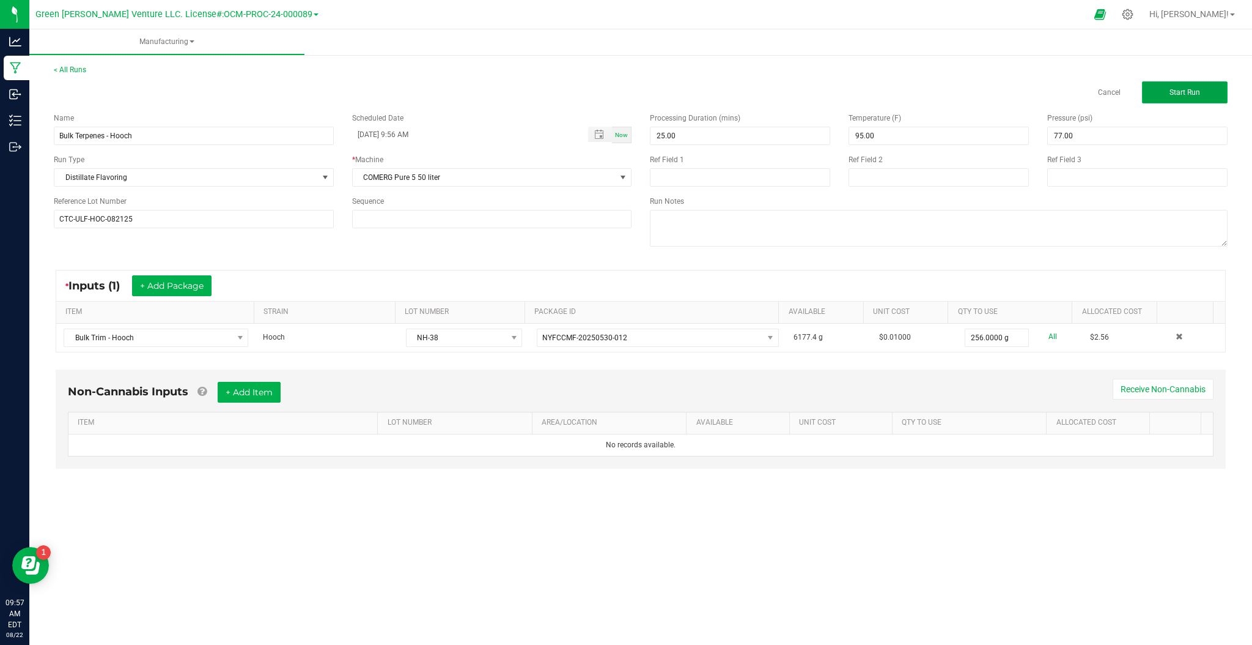
click at [1184, 94] on span "Start Run" at bounding box center [1185, 92] width 31 height 9
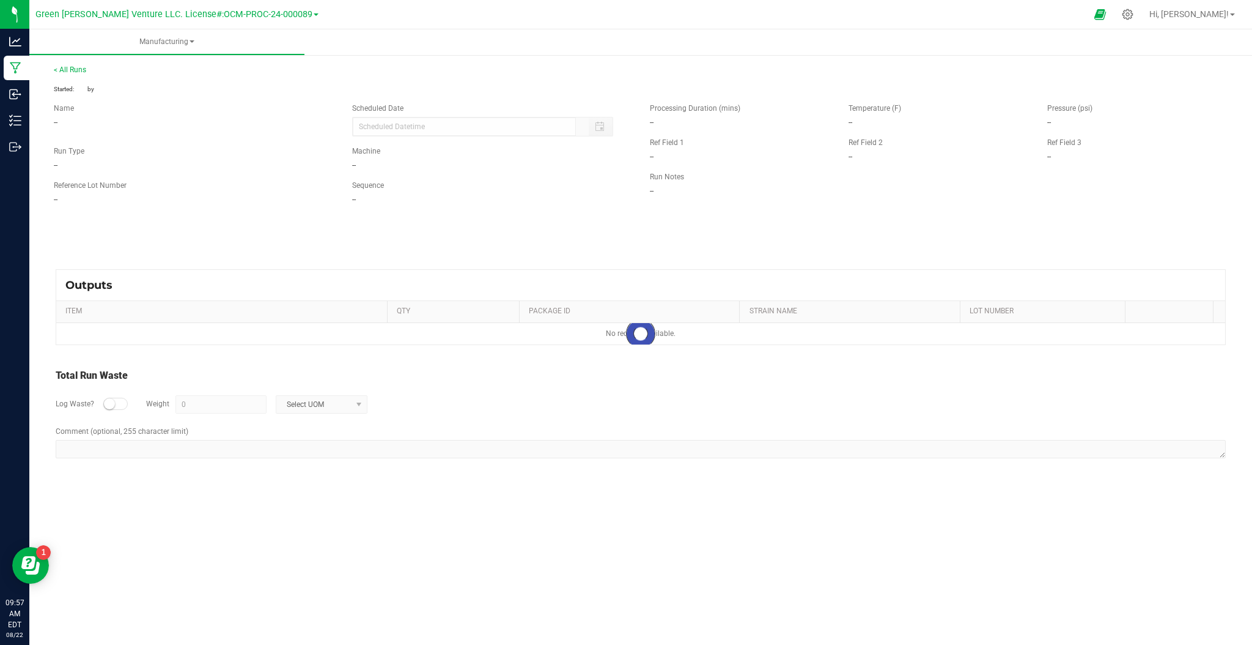
type input "08/22/2025 9:56 AM"
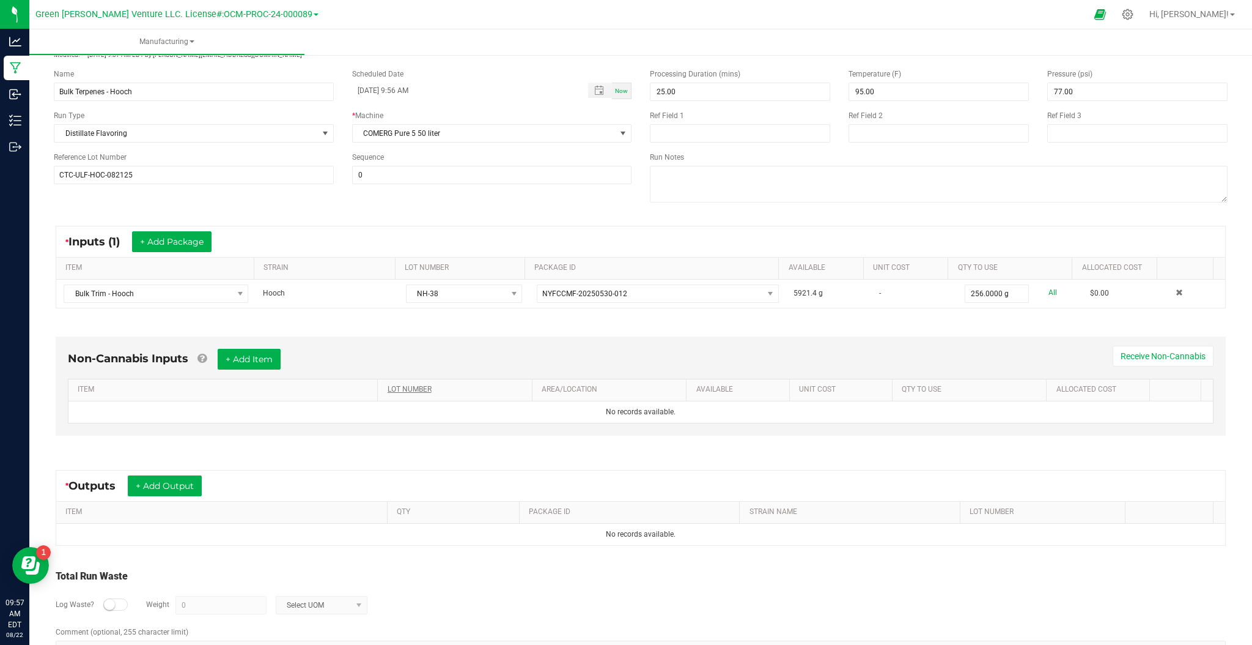
scroll to position [101, 0]
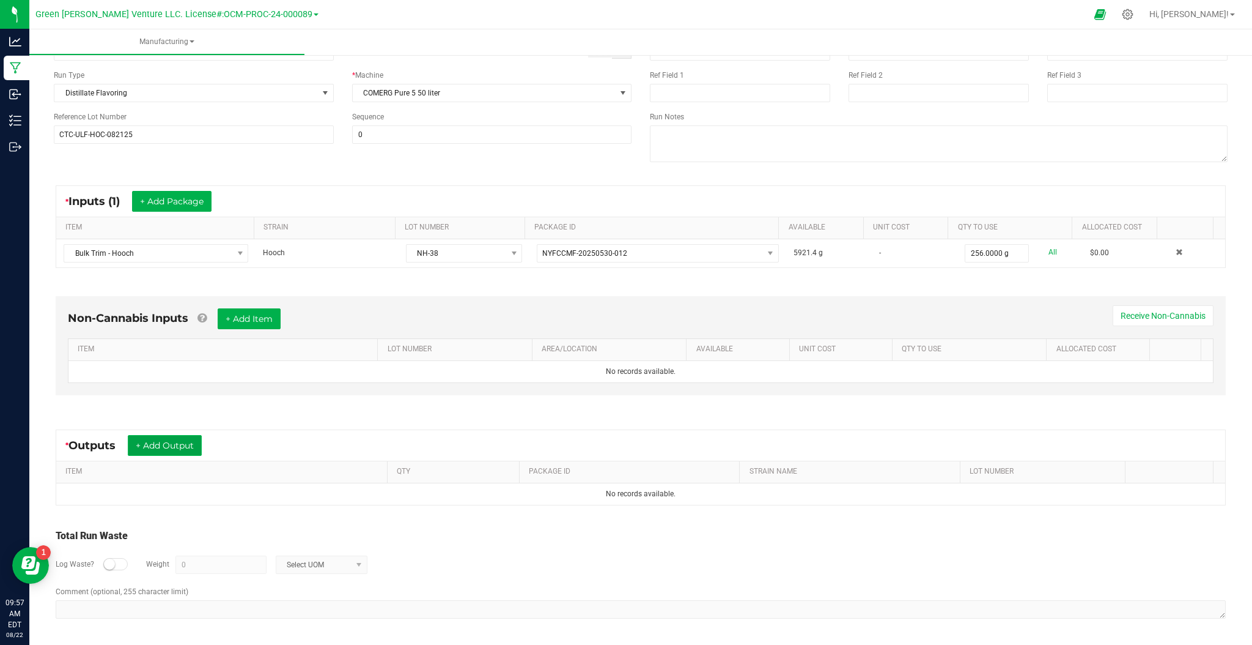
click at [157, 438] on button "+ Add Output" at bounding box center [165, 445] width 74 height 21
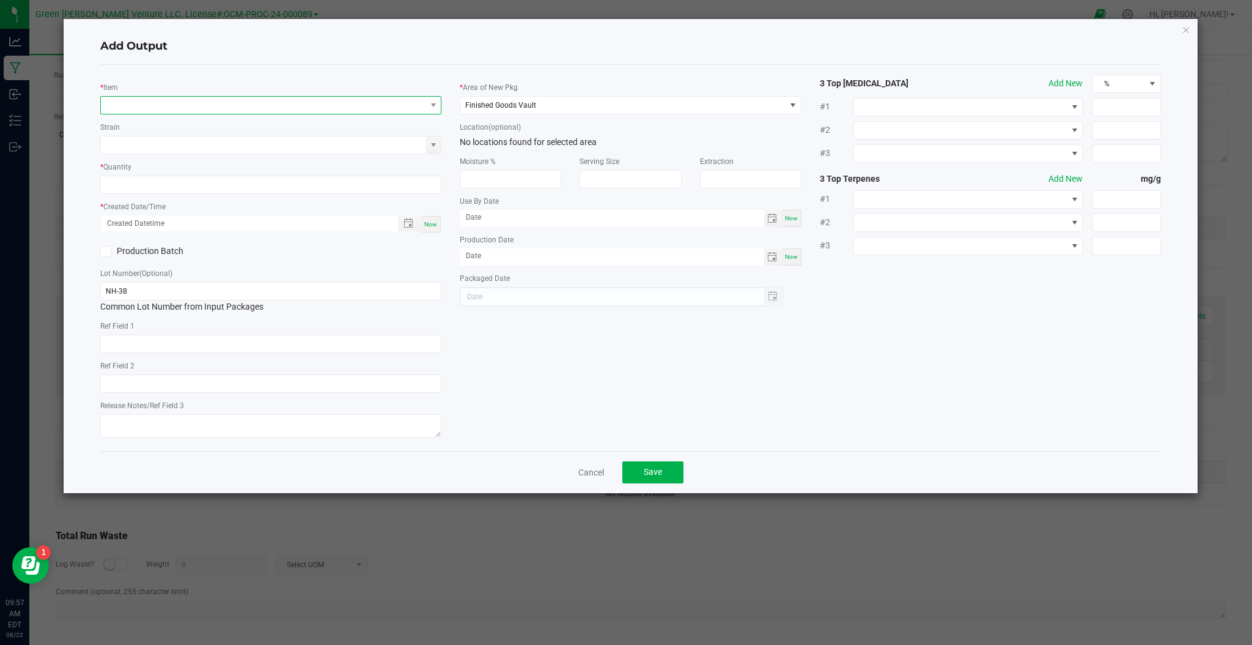
click at [199, 107] on span "NO DATA FOUND" at bounding box center [263, 105] width 325 height 17
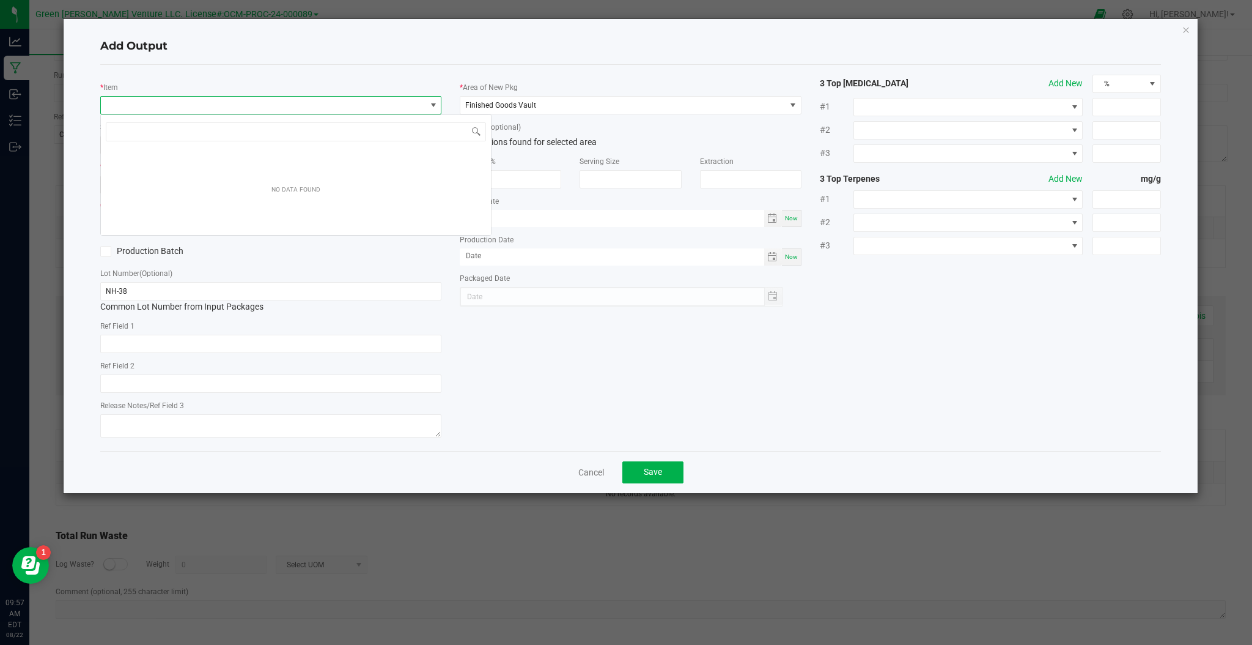
scroll to position [18, 341]
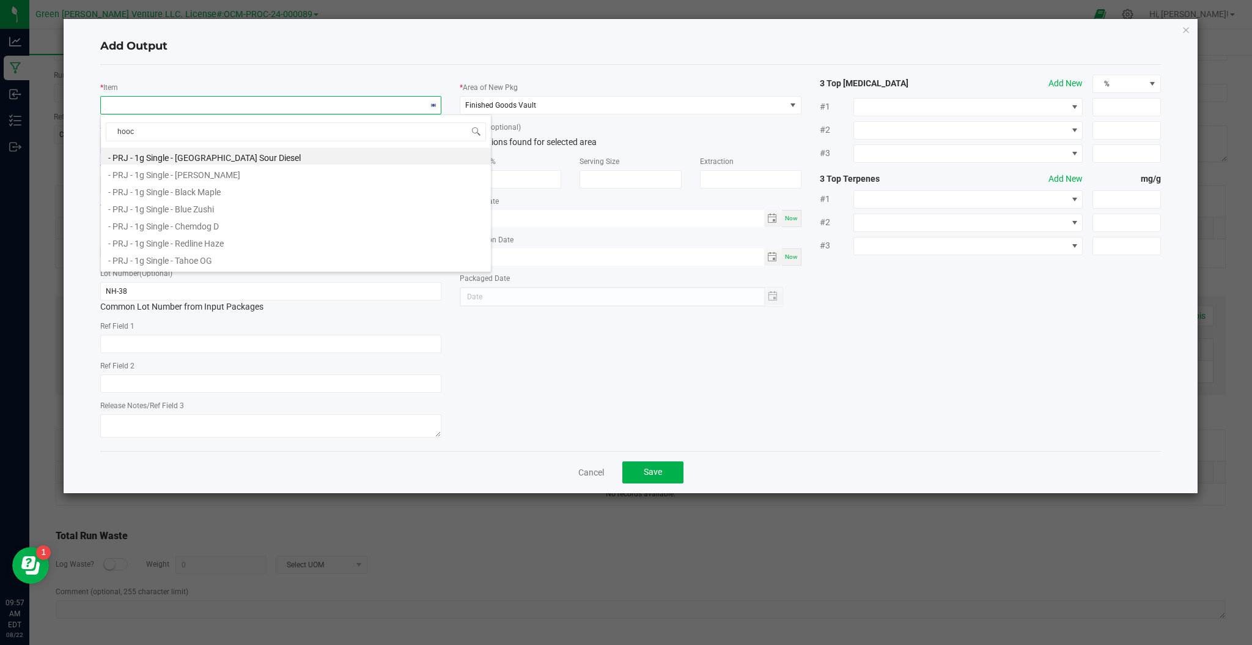
type input "hooch"
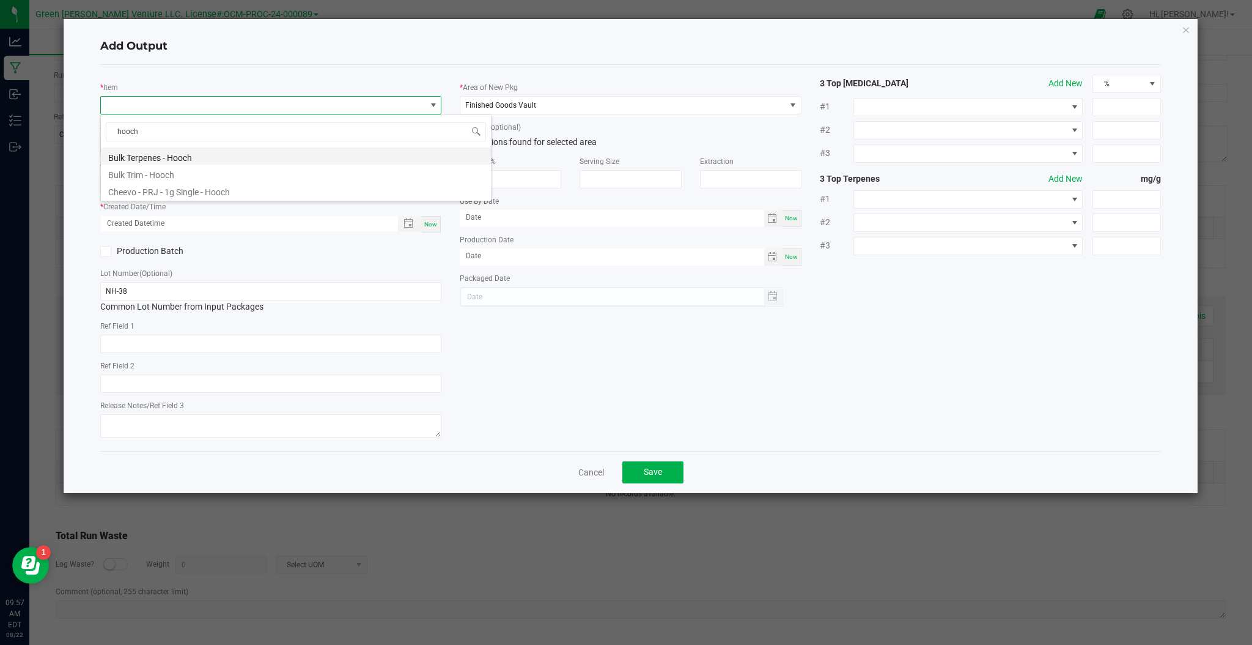
click at [199, 160] on li "Bulk Terpenes - Hooch" at bounding box center [296, 155] width 390 height 17
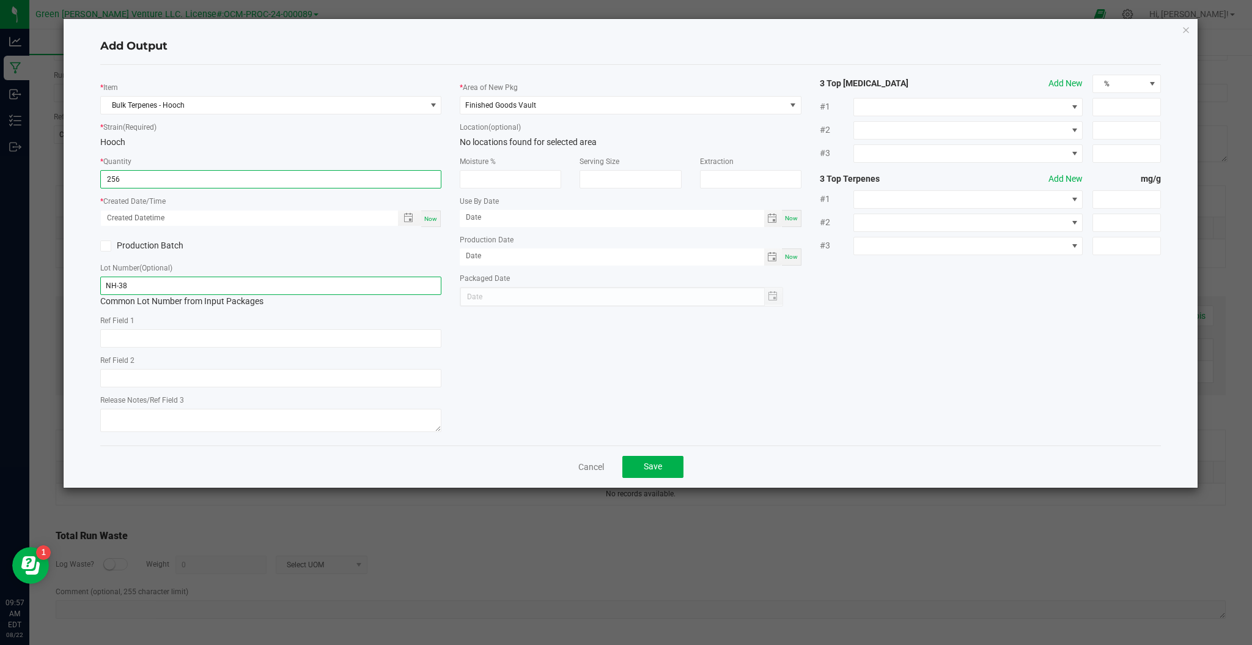
type input "256.0000 g"
click at [218, 284] on input "NH-38" at bounding box center [270, 285] width 341 height 18
drag, startPoint x: 216, startPoint y: 284, endPoint x: 79, endPoint y: 292, distance: 137.8
click at [79, 292] on div "Add Output * Item Bulk Terpenes - Hooch * Strain (Required) Hooch * Quantity 25…" at bounding box center [631, 253] width 1134 height 468
click at [410, 219] on span "Toggle popup" at bounding box center [409, 218] width 10 height 10
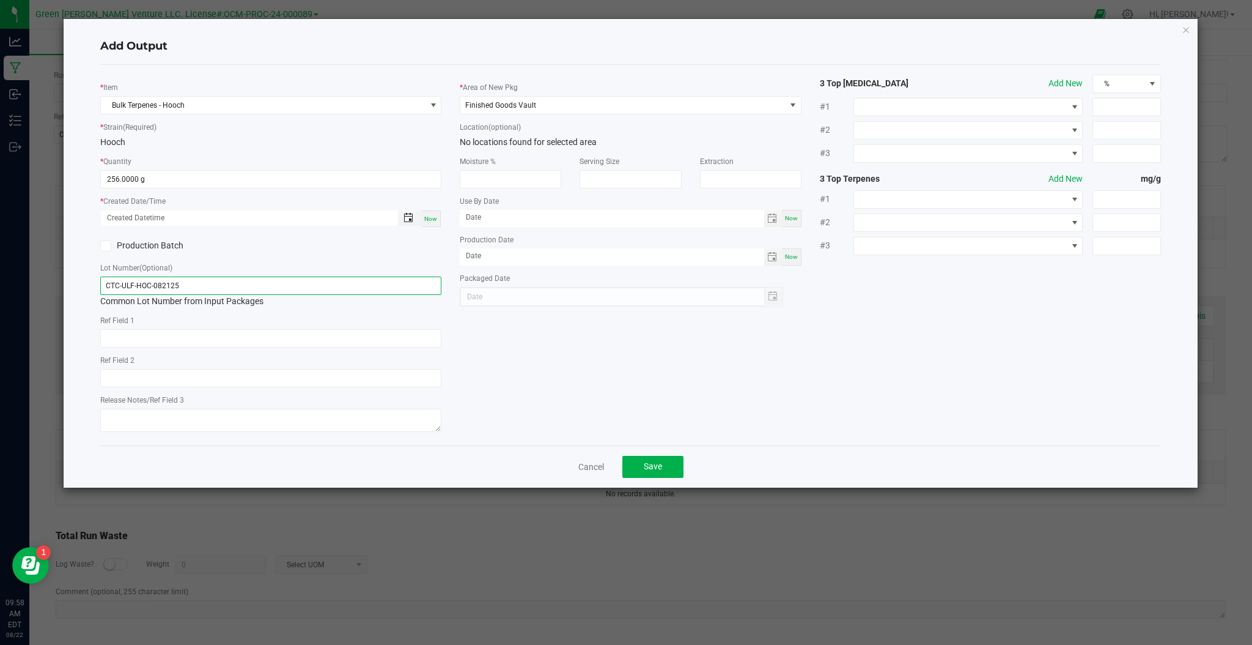
type input "CTC-ULF-HOC-082125"
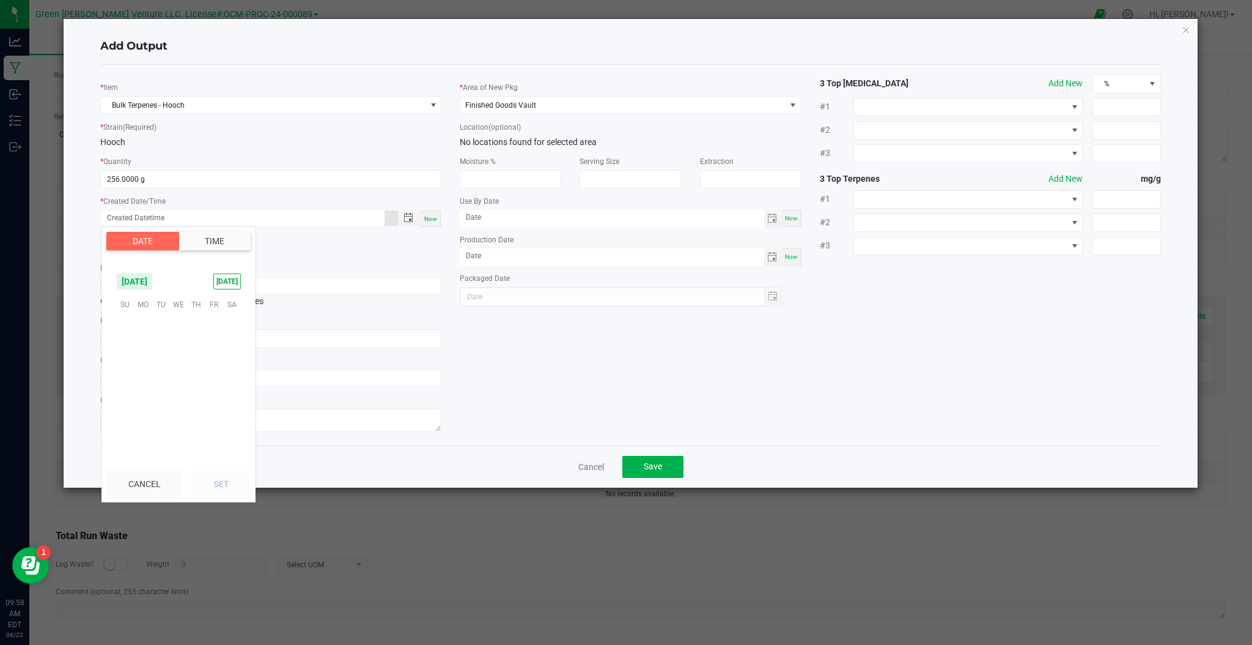
scroll to position [198223, 0]
click at [200, 371] on span "21" at bounding box center [197, 380] width 18 height 19
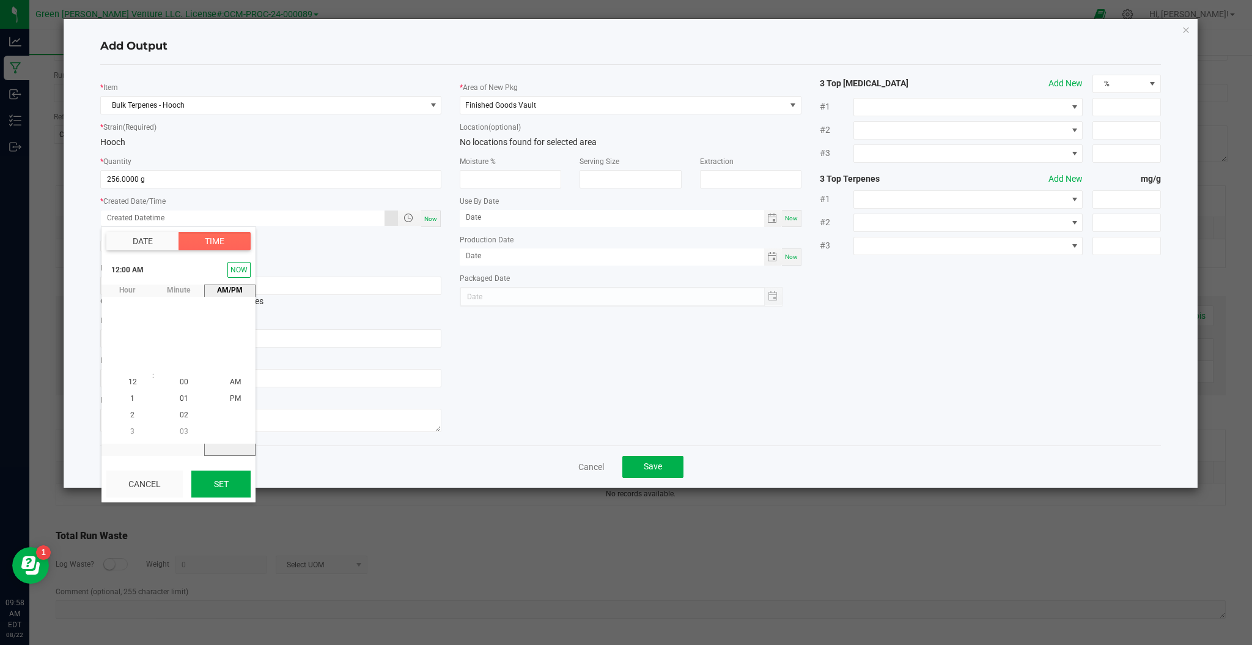
click at [212, 476] on button "Set" at bounding box center [220, 483] width 59 height 27
type input "08/21/2025 12:00 AM"
type input "08/21/2025"
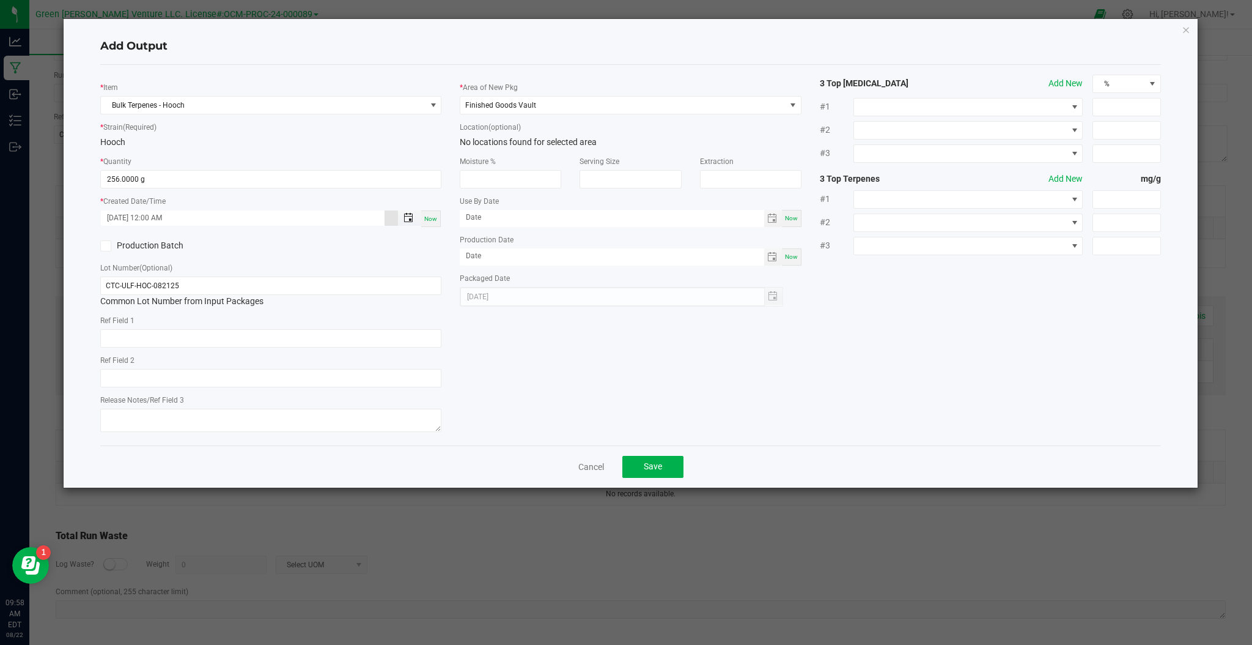
click at [413, 220] on span "Toggle popup" at bounding box center [409, 218] width 10 height 10
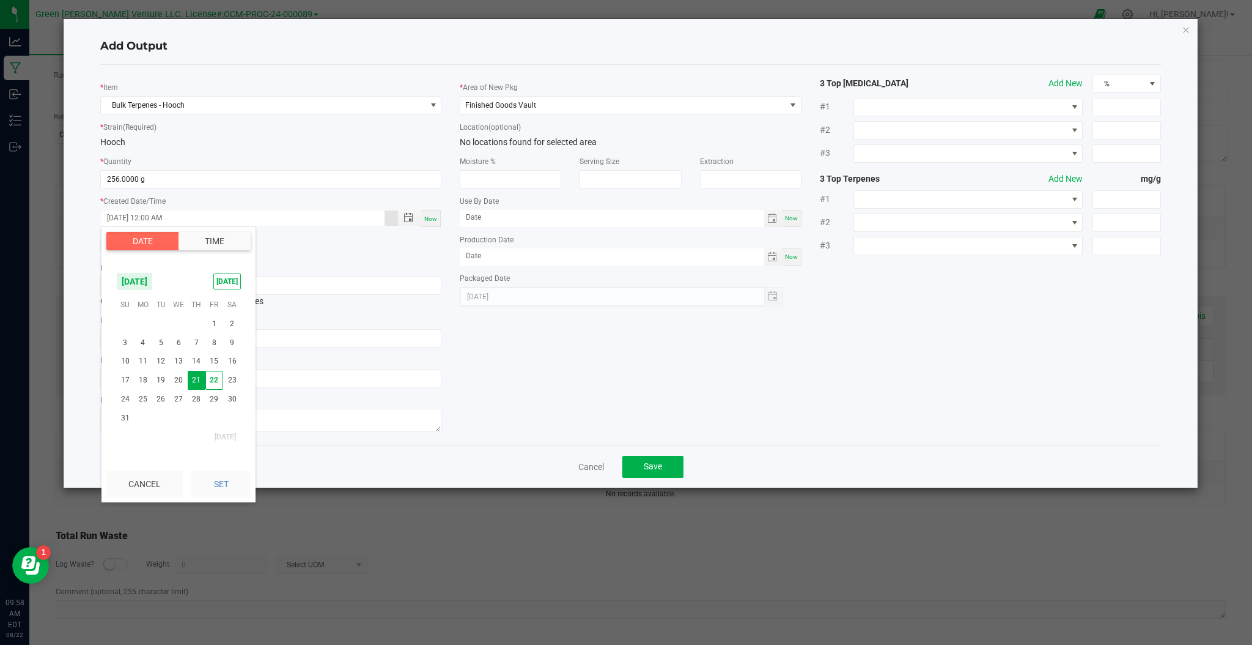
click at [232, 248] on button "Time" at bounding box center [215, 241] width 72 height 18
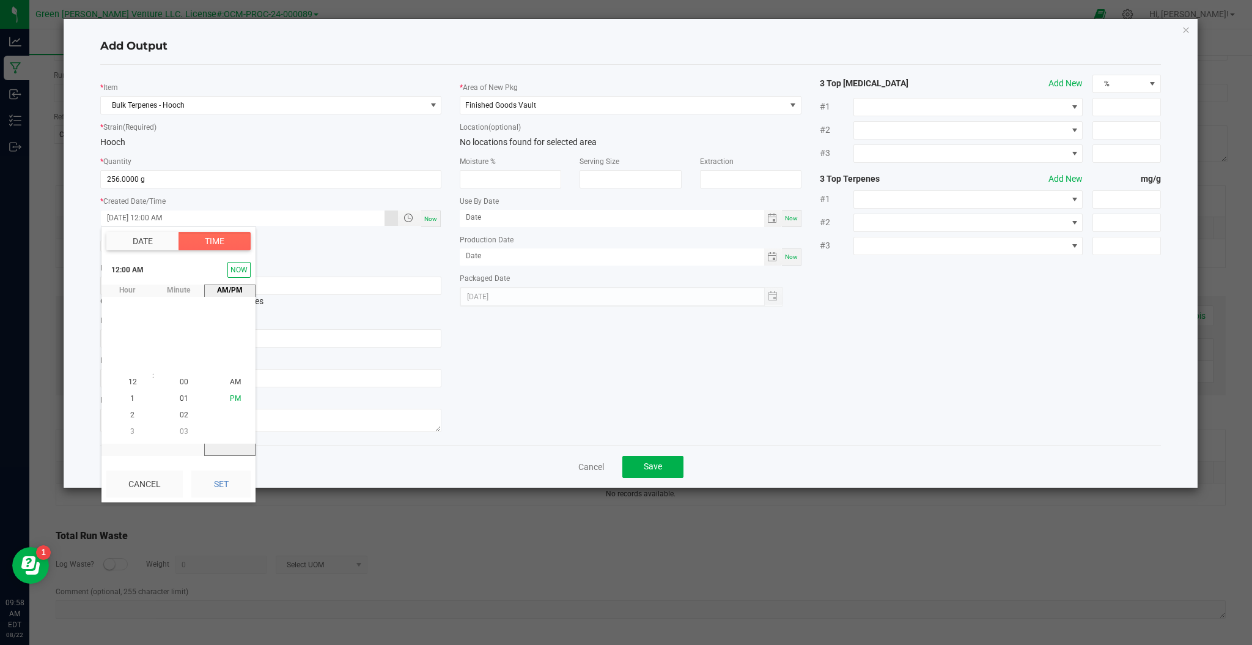
click at [230, 397] on span "PM" at bounding box center [235, 398] width 11 height 9
click at [227, 481] on button "Set" at bounding box center [220, 483] width 59 height 27
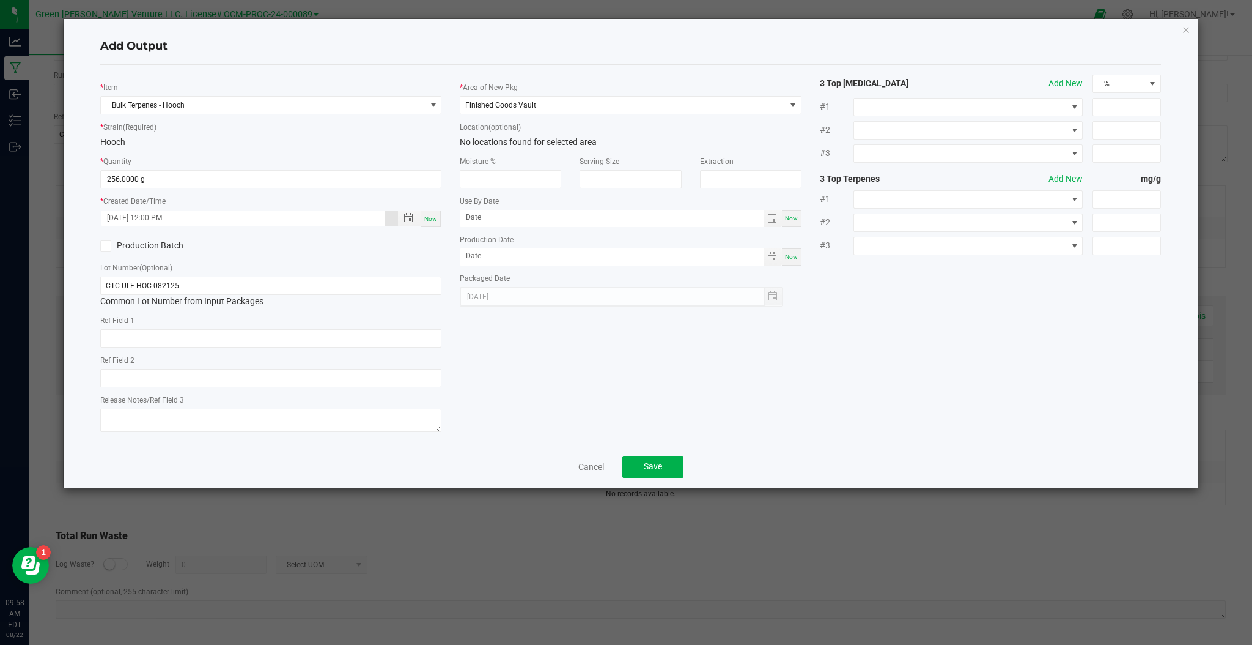
click at [429, 216] on span "Now" at bounding box center [430, 218] width 13 height 7
type input "08/22/2025 9:58 AM"
type input "08/22/2025"
click at [769, 257] on span "Toggle calendar" at bounding box center [772, 257] width 10 height 10
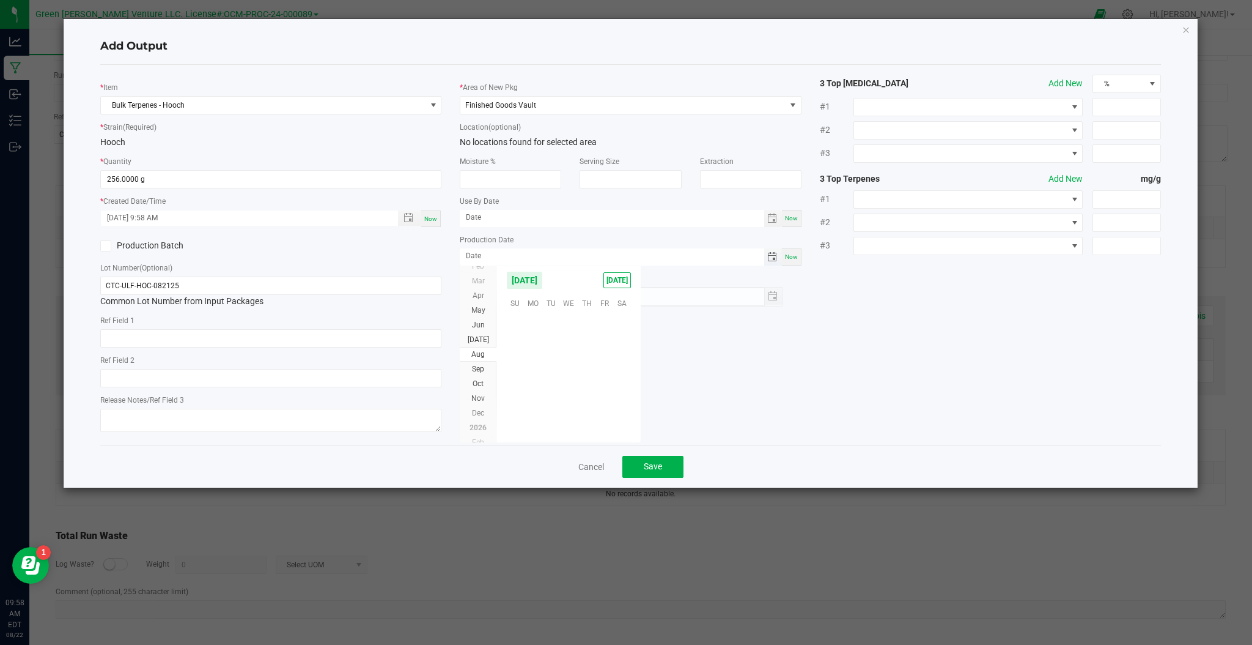
scroll to position [198226, 0]
click at [588, 372] on span "21" at bounding box center [587, 375] width 18 height 19
type input "08/21/2025"
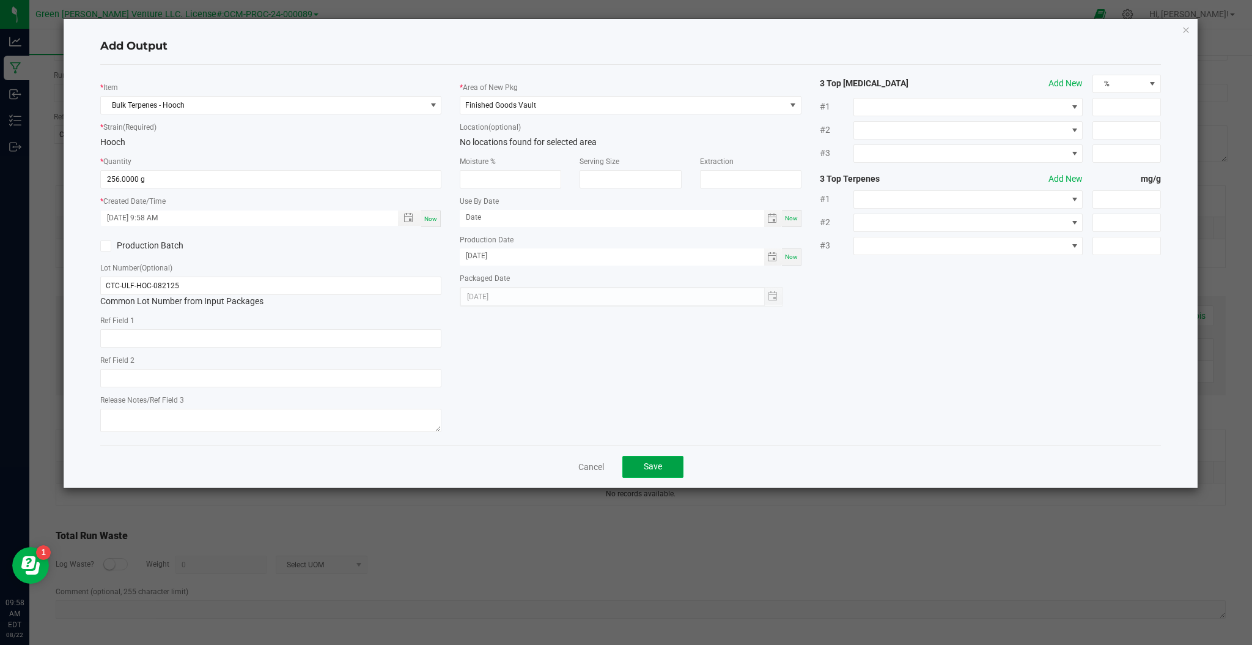
click at [668, 468] on button "Save" at bounding box center [653, 467] width 61 height 22
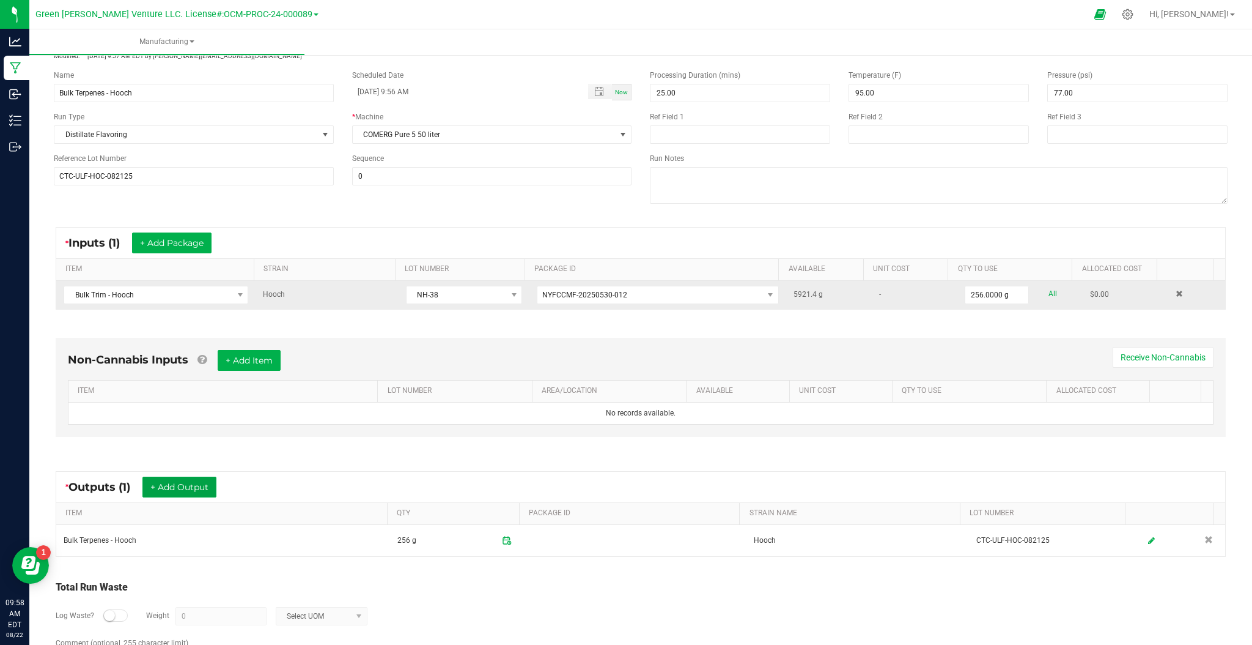
scroll to position [0, 0]
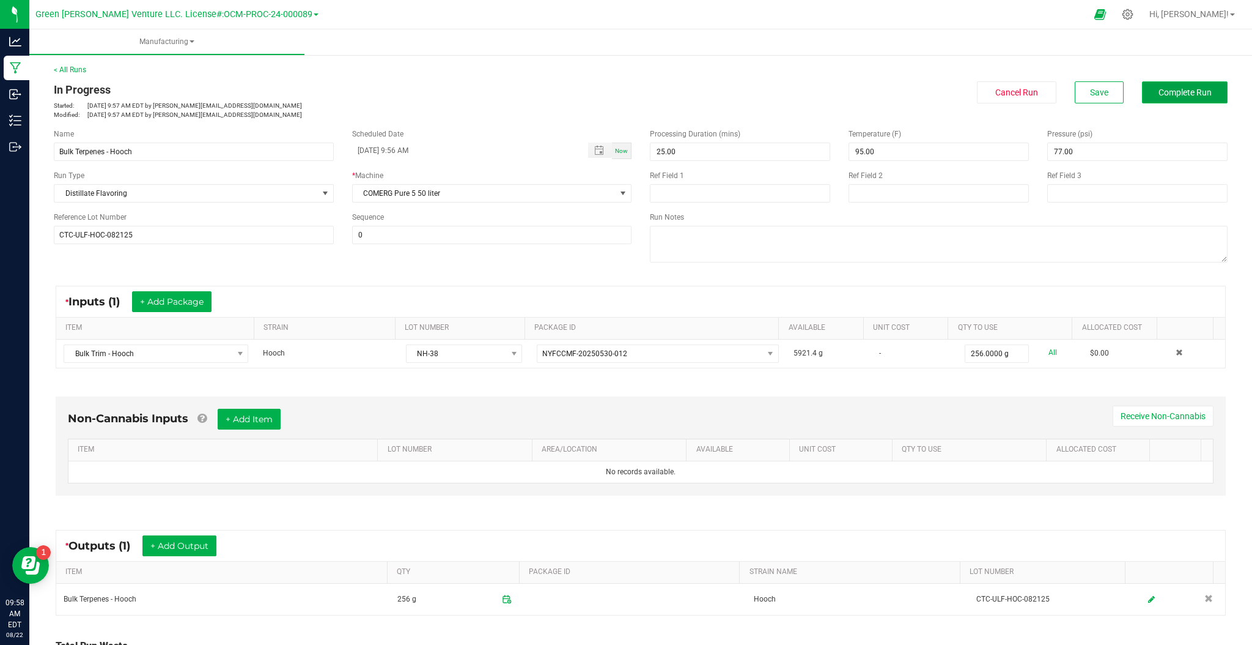
click at [1170, 91] on span "Complete Run" at bounding box center [1185, 92] width 53 height 10
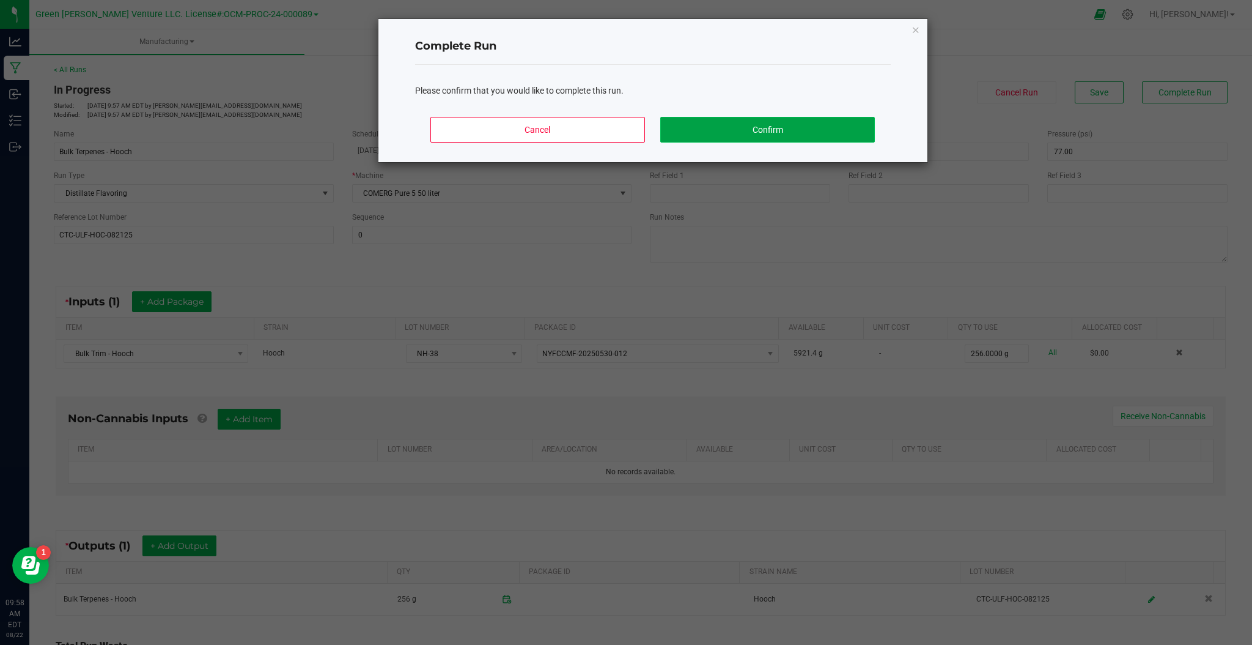
click at [795, 130] on button "Confirm" at bounding box center [767, 130] width 214 height 26
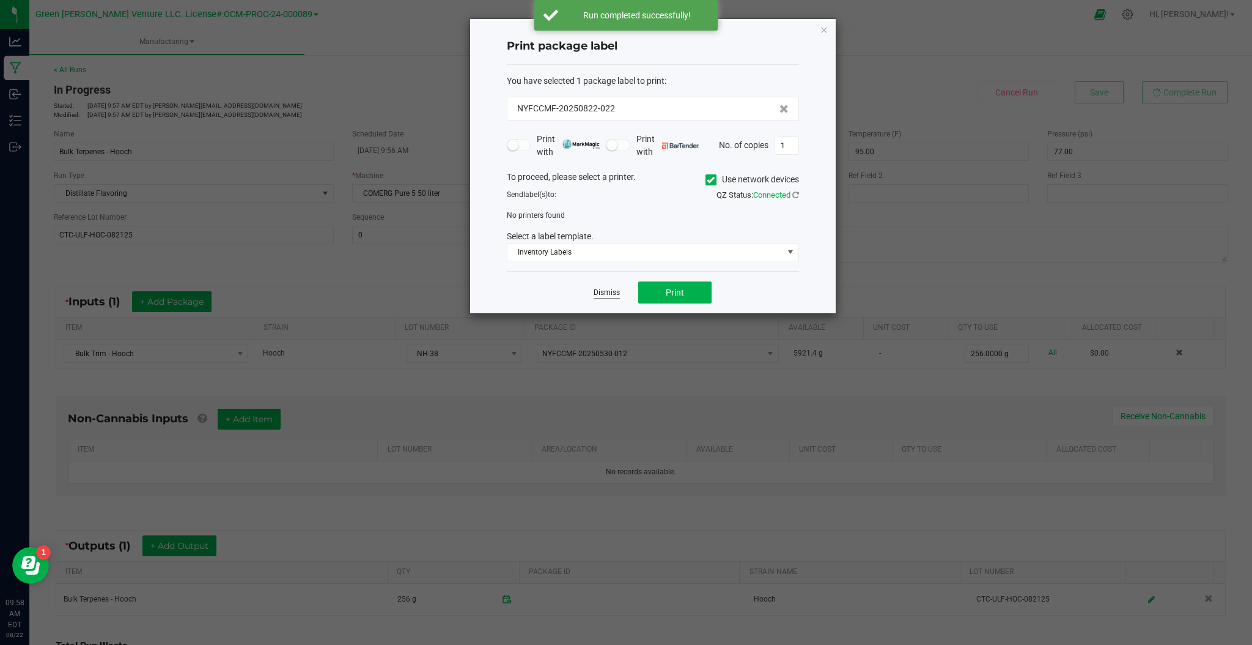
click at [600, 290] on link "Dismiss" at bounding box center [607, 292] width 26 height 10
